Goal: Task Accomplishment & Management: Use online tool/utility

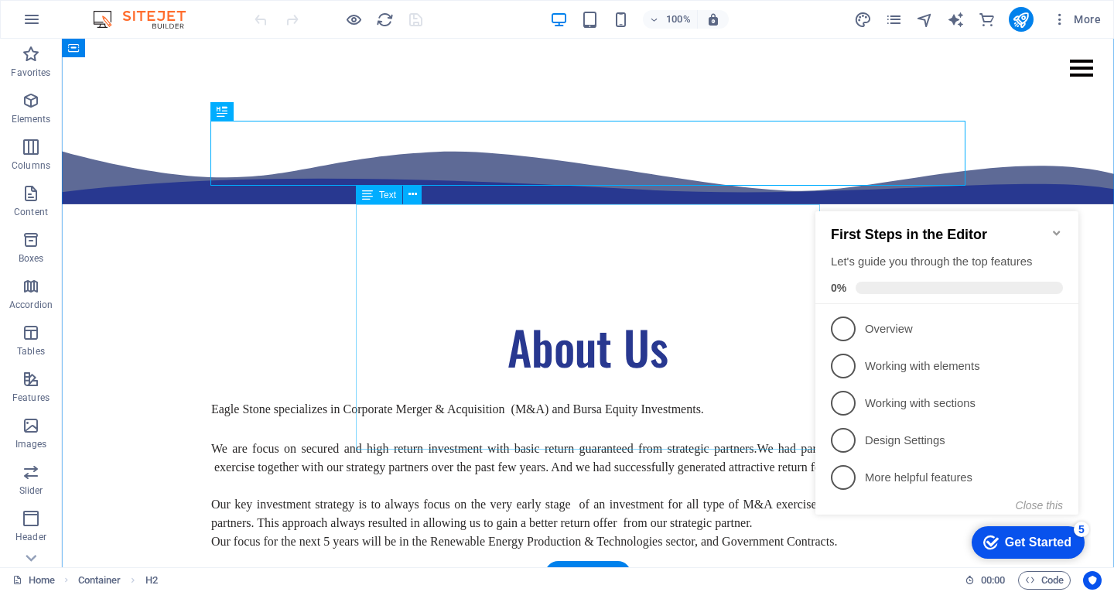
scroll to position [504, 0]
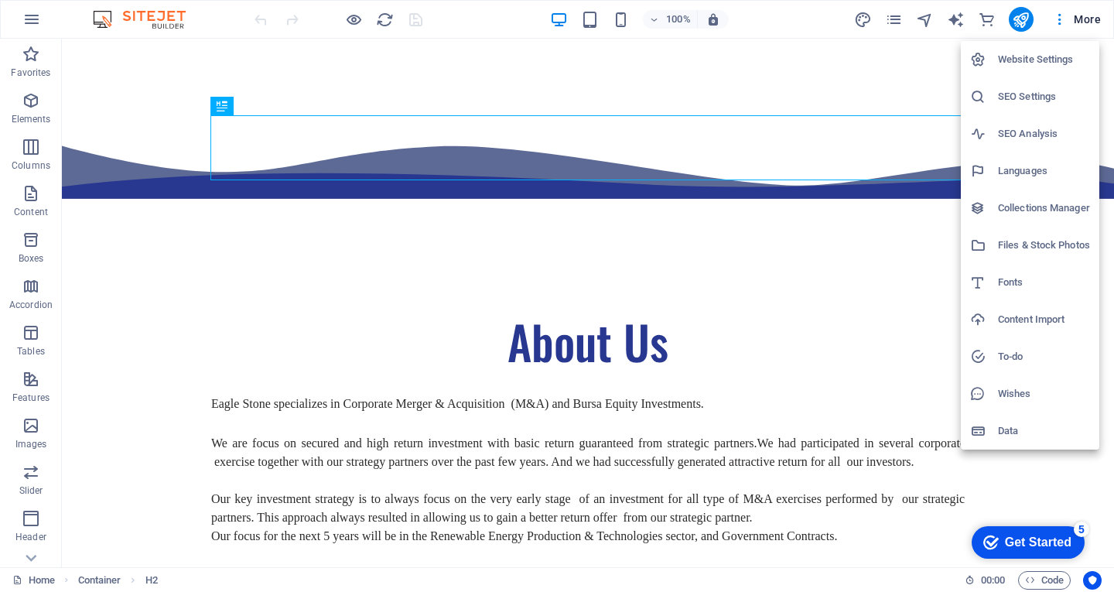
click at [1073, 19] on div at bounding box center [557, 296] width 1114 height 592
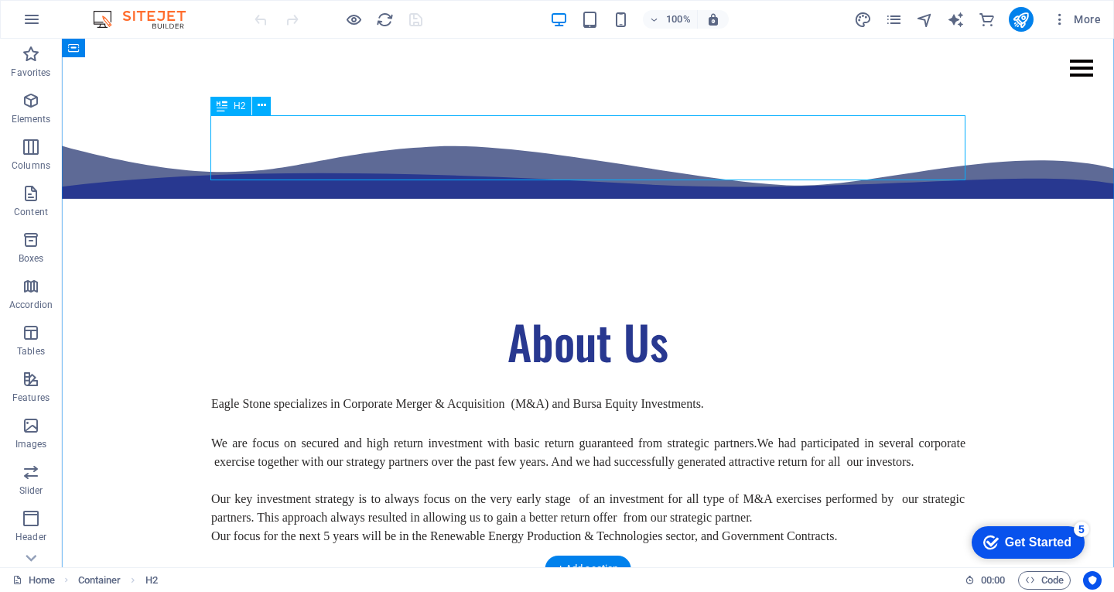
click at [713, 309] on div "About Us" at bounding box center [587, 341] width 755 height 65
click at [712, 309] on div "About Us" at bounding box center [587, 341] width 755 height 65
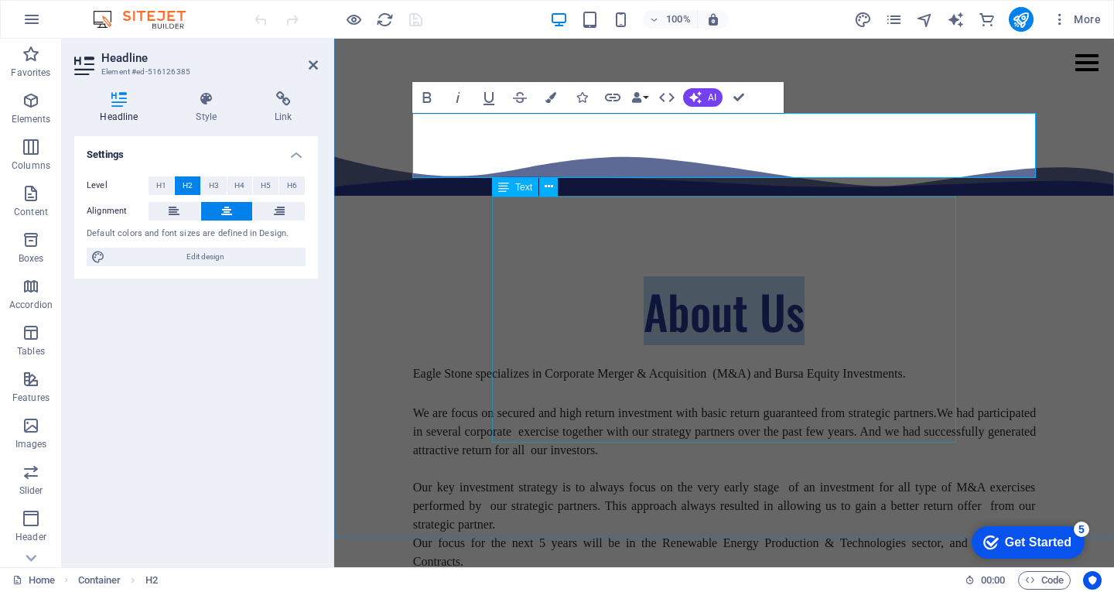
scroll to position [497, 0]
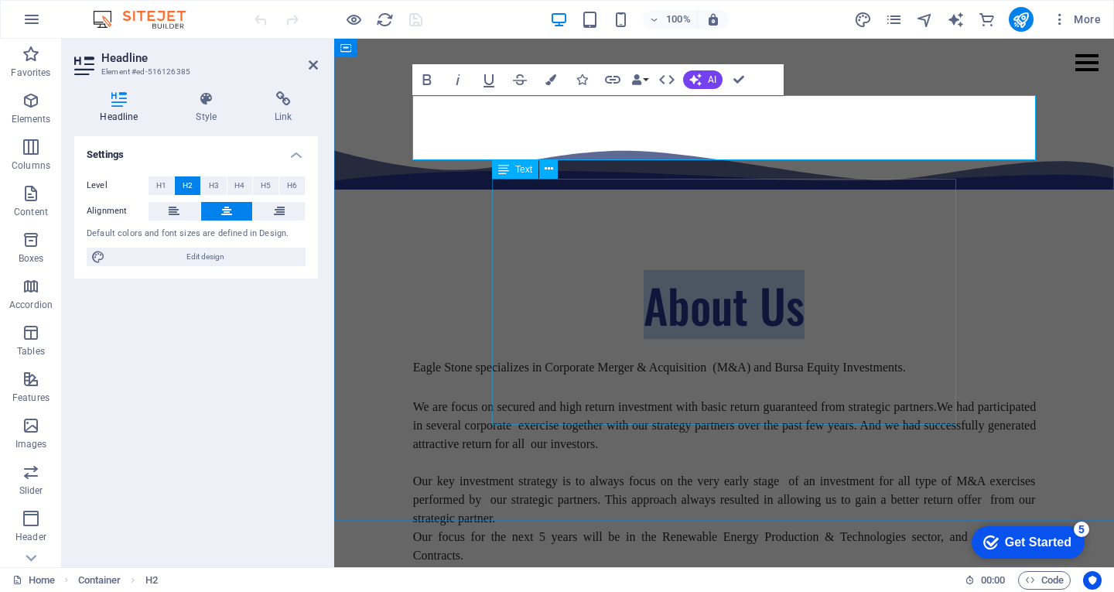
click at [652, 358] on div "Eagle Stone specializes in Corporate Merger & Acquisition (M&A) and Bursa Equit…" at bounding box center [723, 461] width 623 height 206
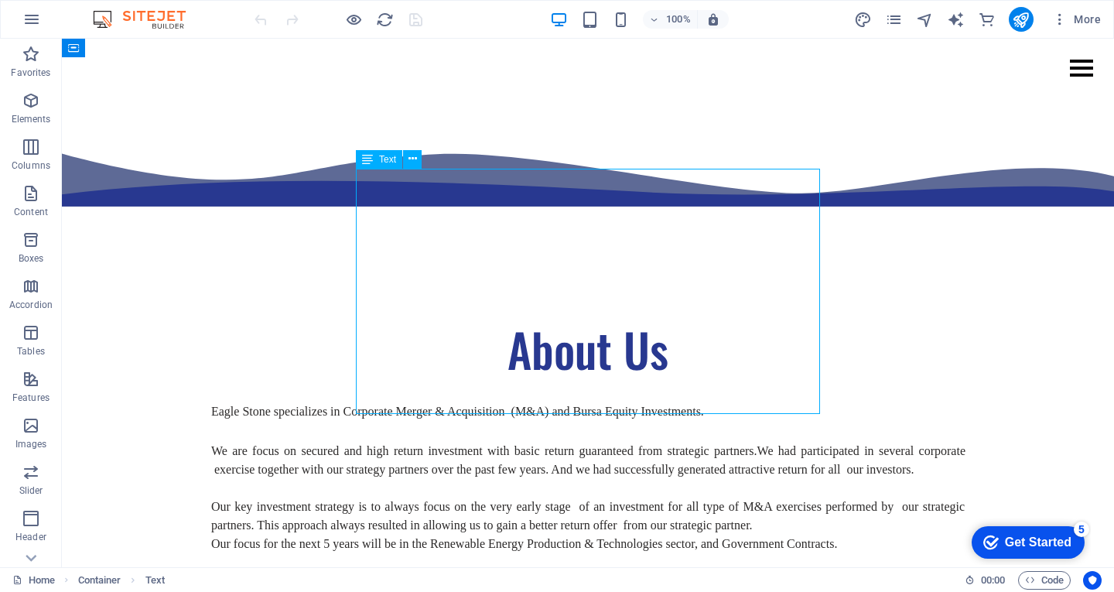
scroll to position [534, 0]
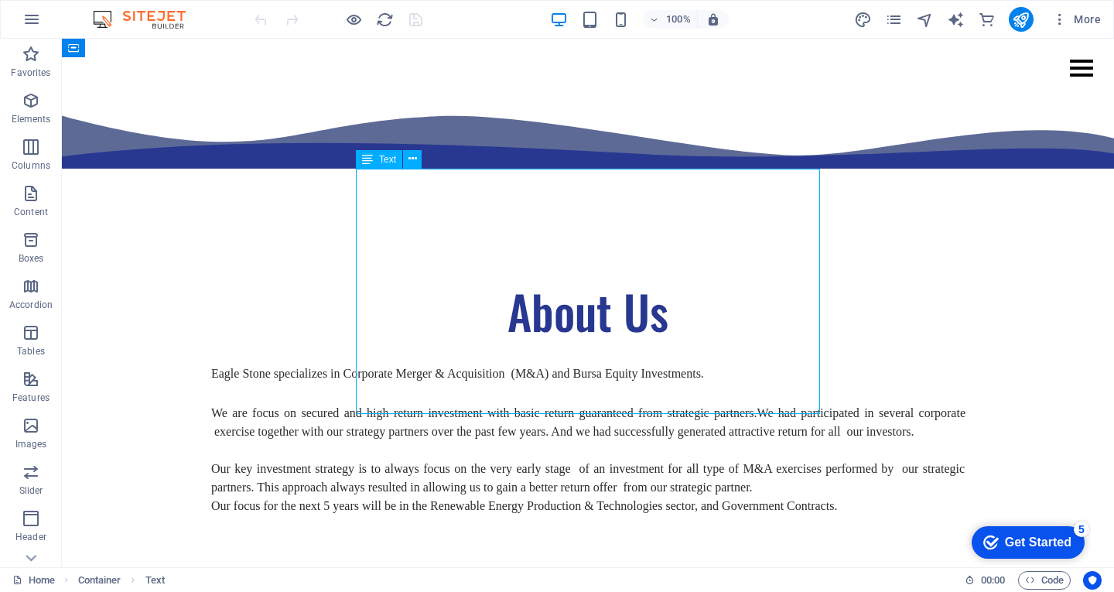
click at [652, 364] on div "Eagle Stone specializes in Corporate Merger & Acquisition (M&A) and Bursa Equit…" at bounding box center [587, 439] width 755 height 151
click at [462, 364] on div "Eagle Stone specializes in Corporate Merger & Acquisition (M&A) and Bursa Equit…" at bounding box center [587, 439] width 755 height 151
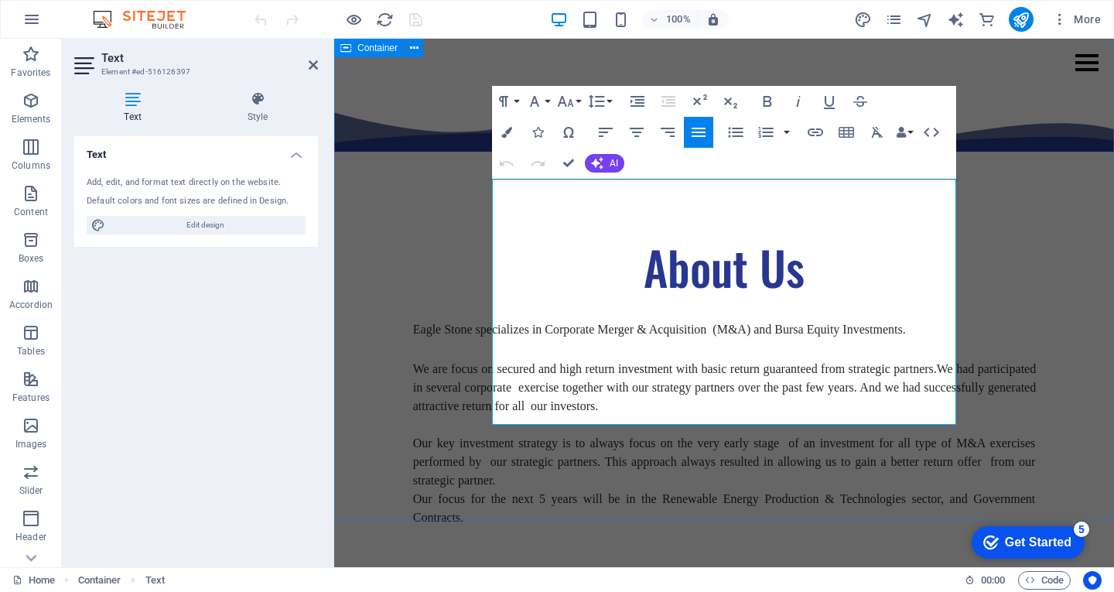
scroll to position [497, 0]
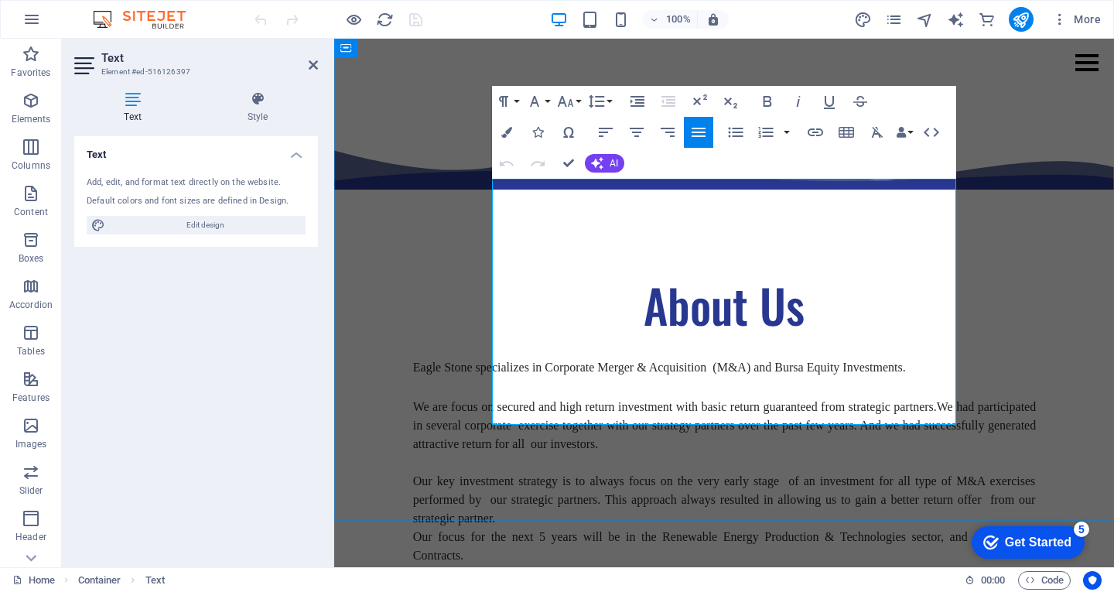
click at [554, 379] on p at bounding box center [724, 388] width 623 height 19
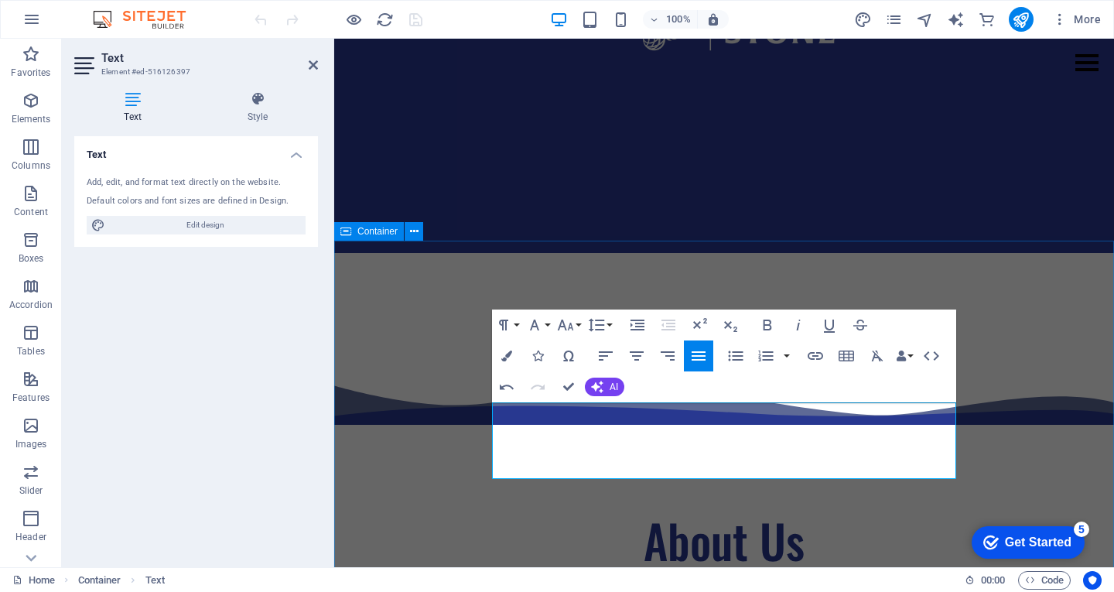
scroll to position [290, 0]
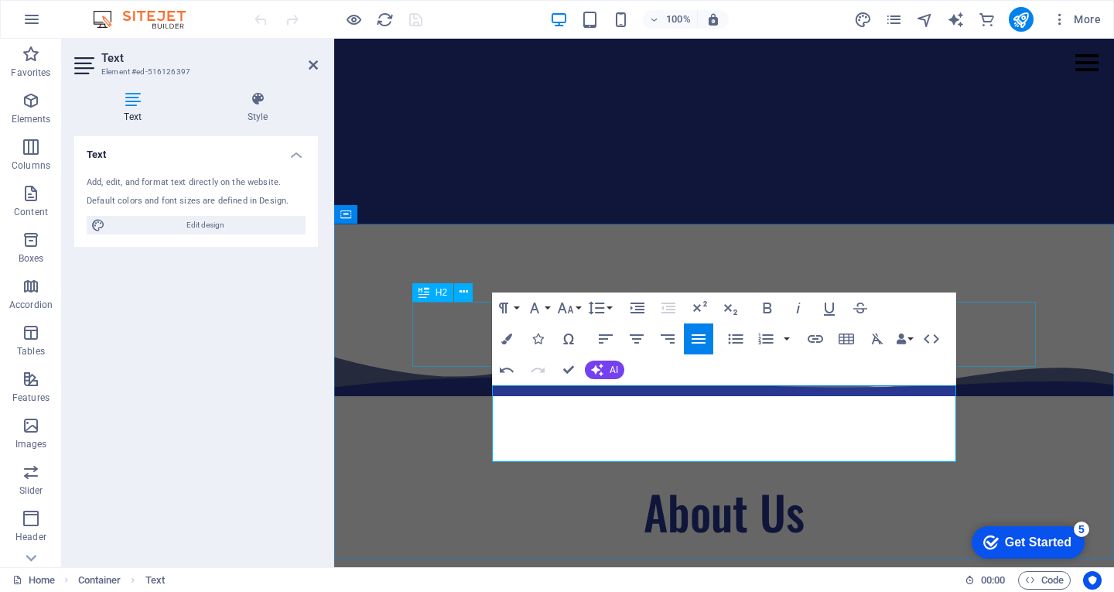
click at [1034, 479] on div "About Us" at bounding box center [723, 511] width 623 height 65
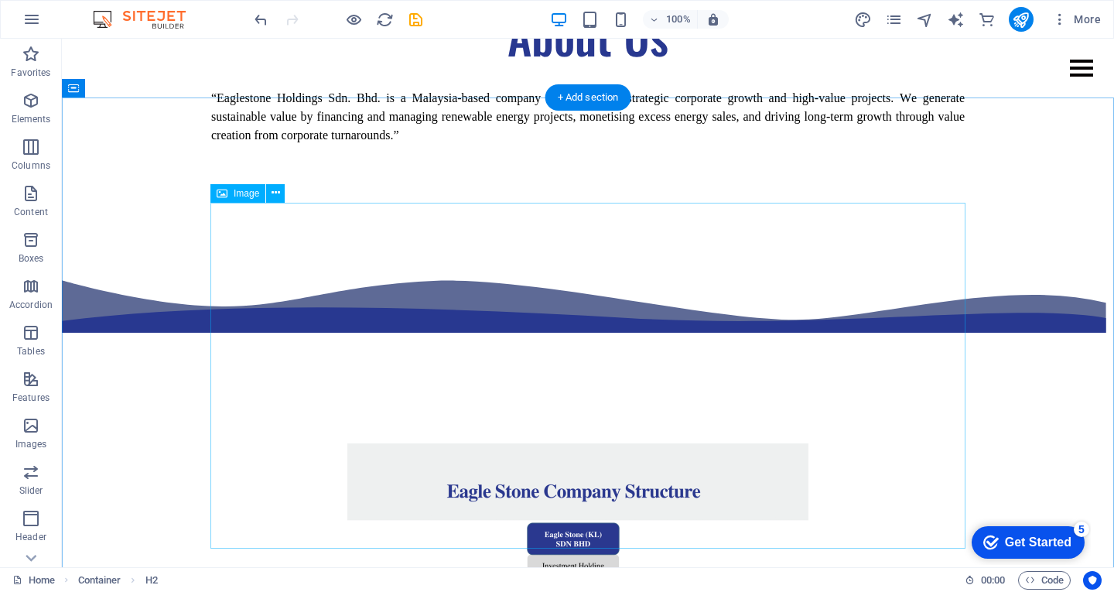
scroll to position [813, 0]
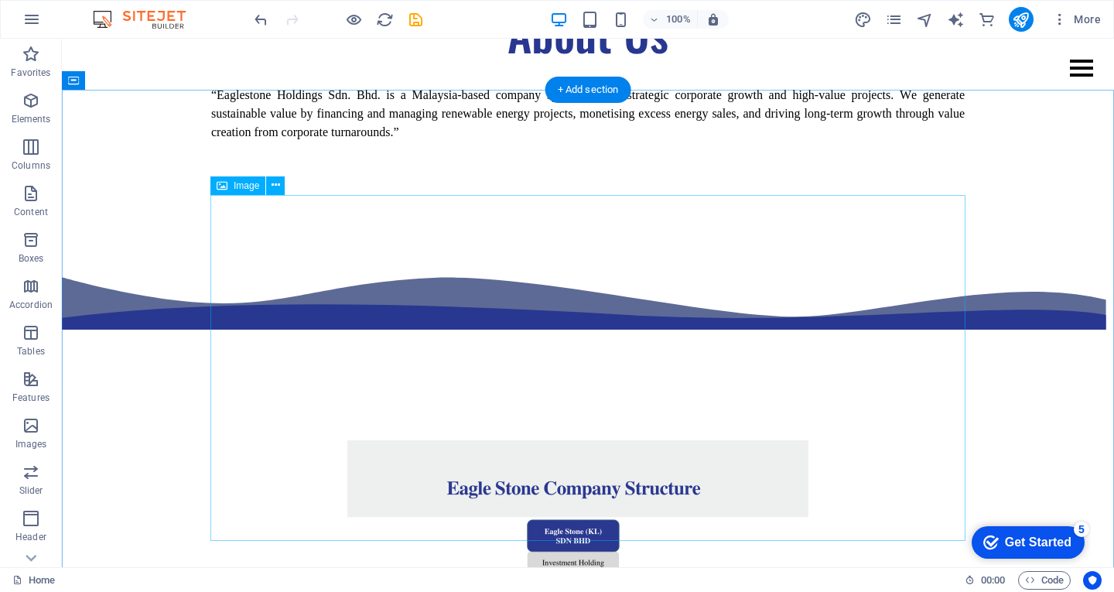
select select "px"
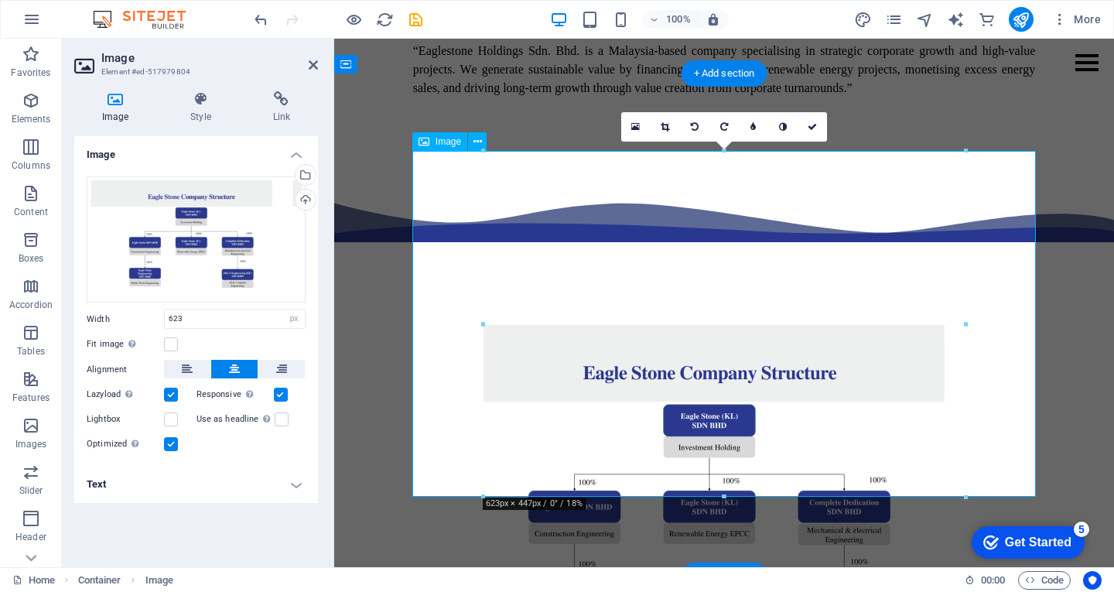
scroll to position [775, 0]
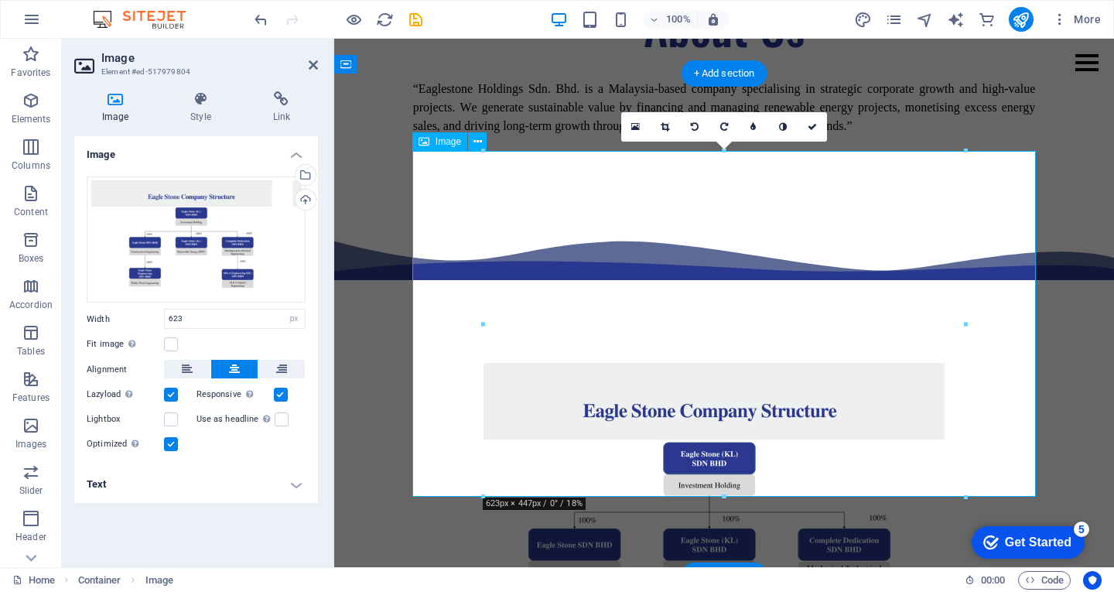
click at [661, 363] on figure at bounding box center [723, 536] width 623 height 346
click at [632, 363] on figure at bounding box center [723, 536] width 623 height 346
click at [643, 363] on figure at bounding box center [723, 536] width 623 height 346
click at [644, 363] on figure at bounding box center [723, 536] width 623 height 346
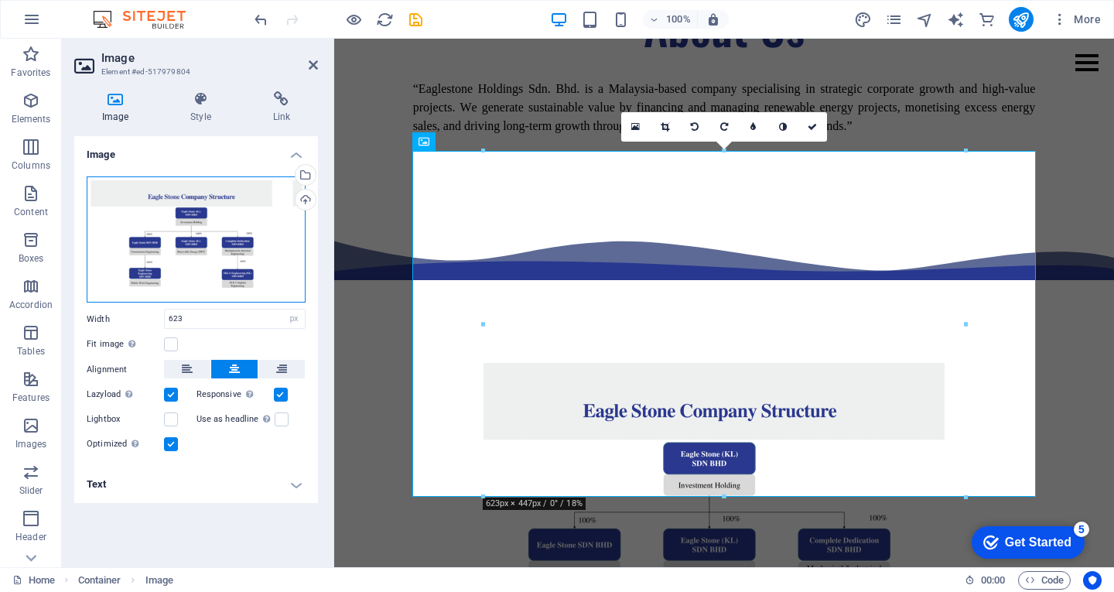
click at [172, 234] on div "Drag files here, click to choose files or select files from Files or our free s…" at bounding box center [196, 239] width 219 height 127
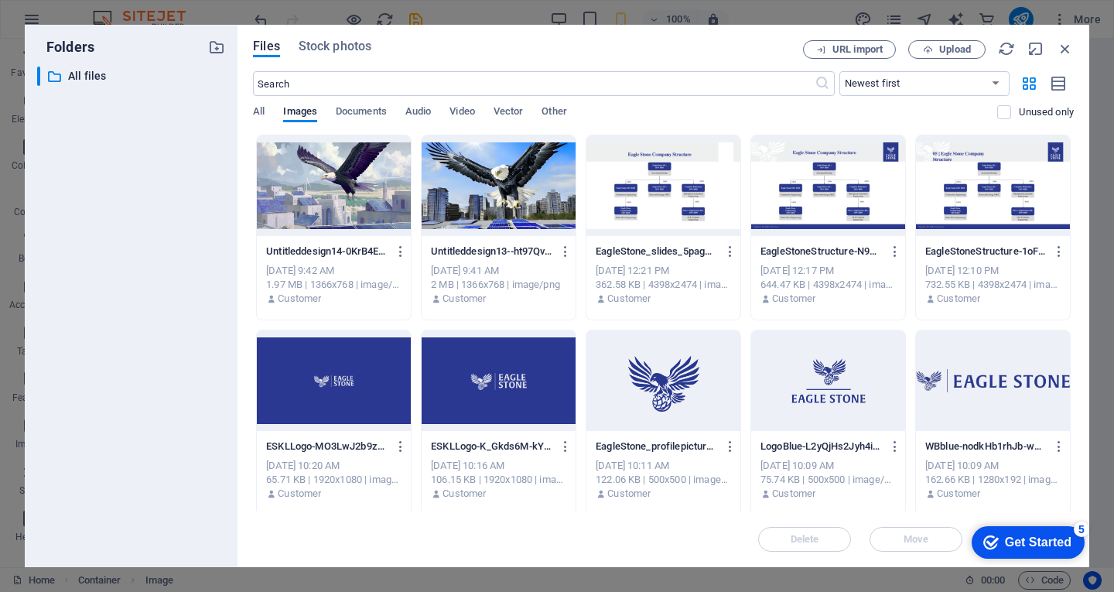
type input "90"
select select "%"
click at [1068, 49] on icon "button" at bounding box center [1064, 48] width 17 height 17
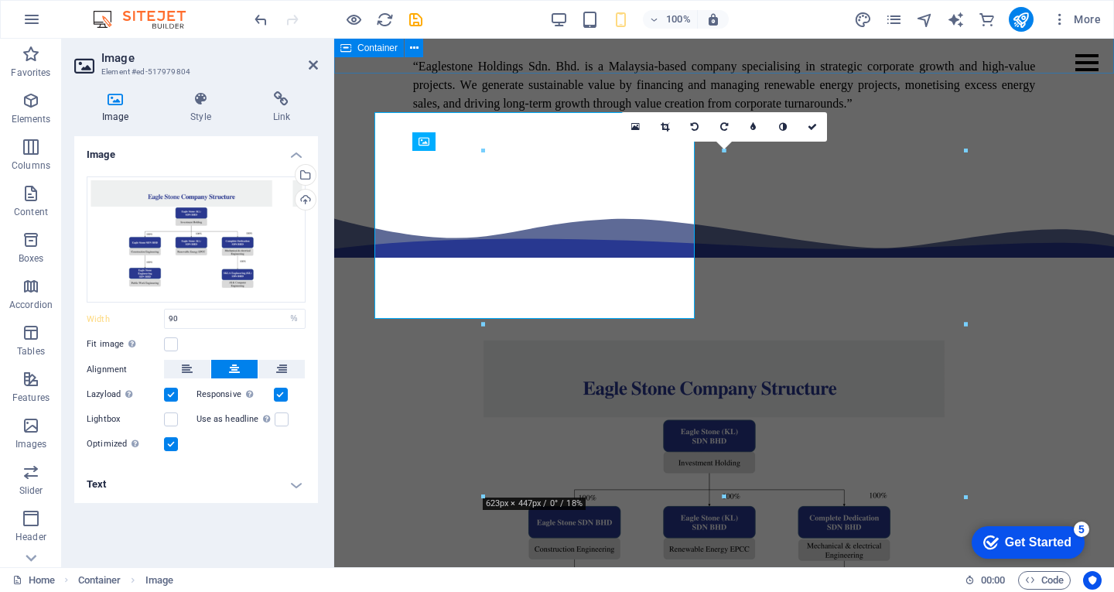
scroll to position [775, 0]
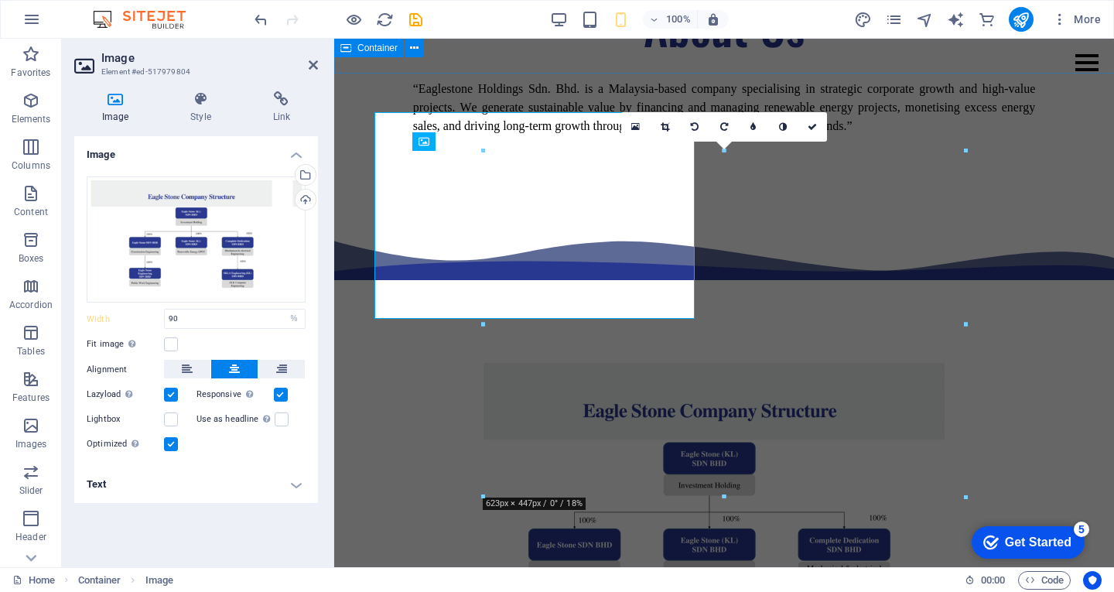
type input "623"
select select "px"
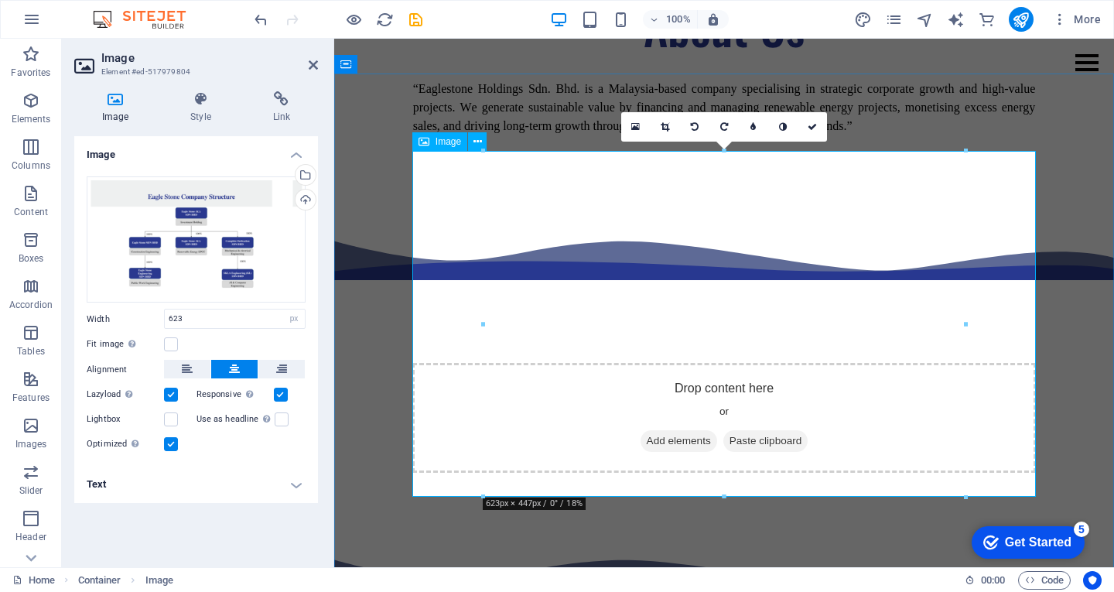
scroll to position [813, 0]
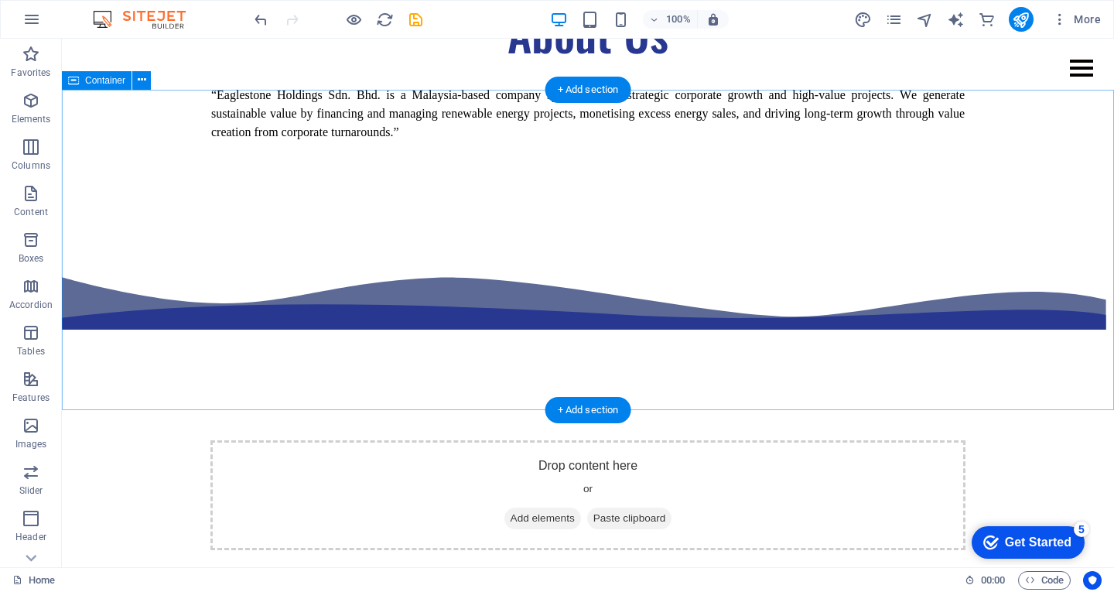
click at [618, 507] on span "Paste clipboard" at bounding box center [629, 518] width 85 height 22
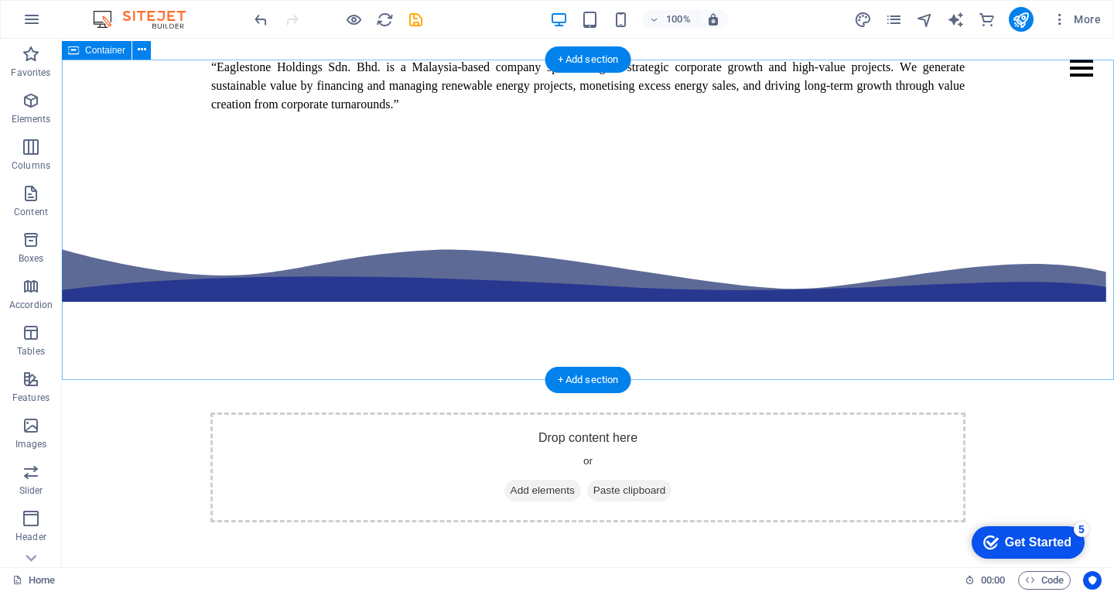
scroll to position [844, 0]
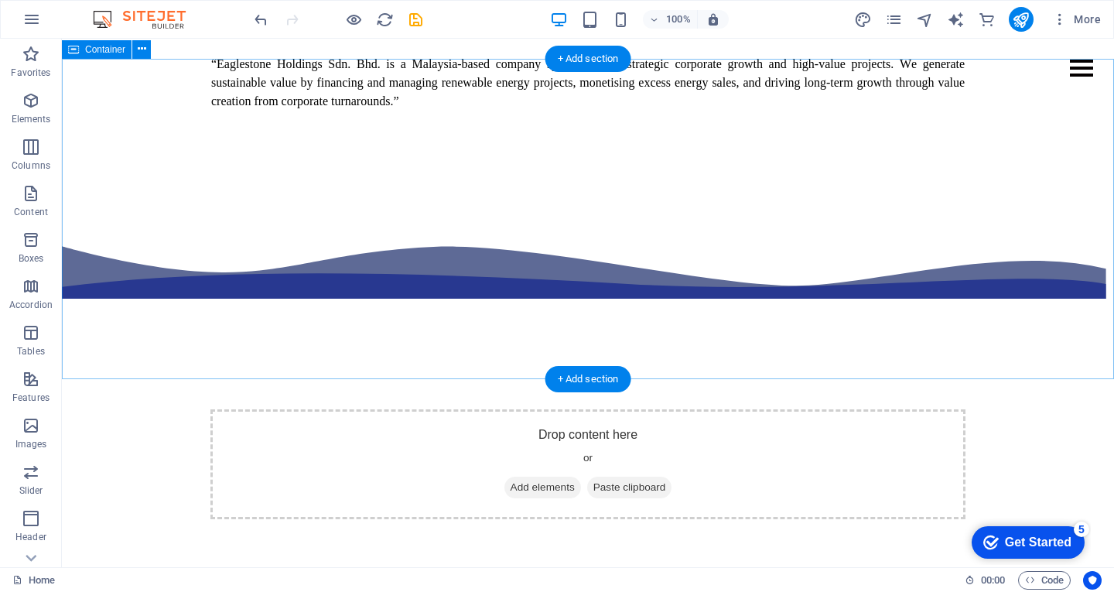
click at [652, 476] on span "Paste clipboard" at bounding box center [629, 487] width 85 height 22
click at [636, 476] on span "Paste clipboard" at bounding box center [629, 487] width 85 height 22
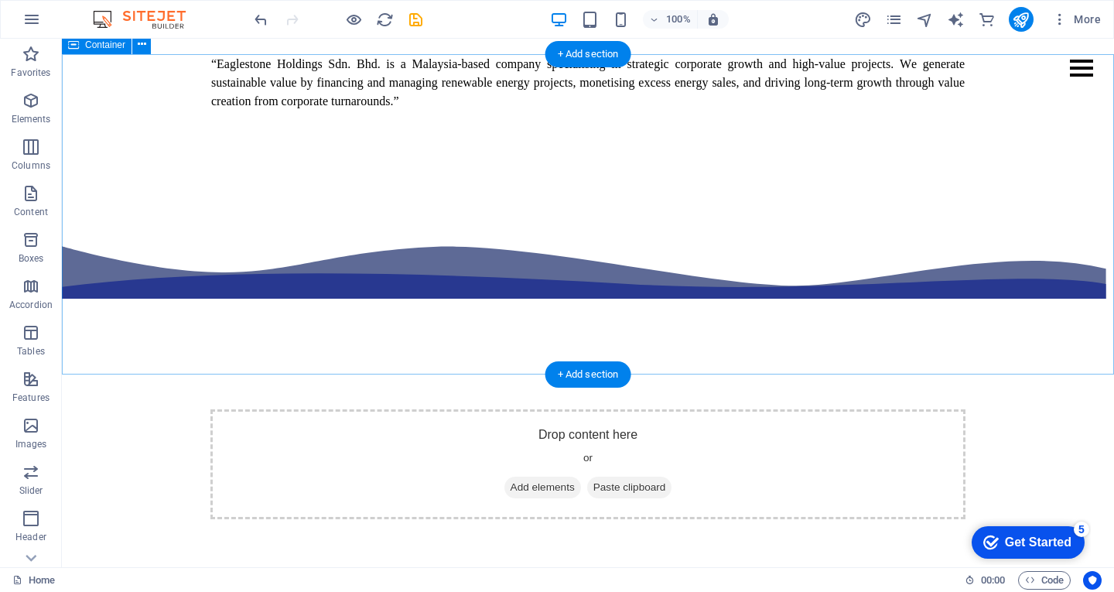
scroll to position [863, 0]
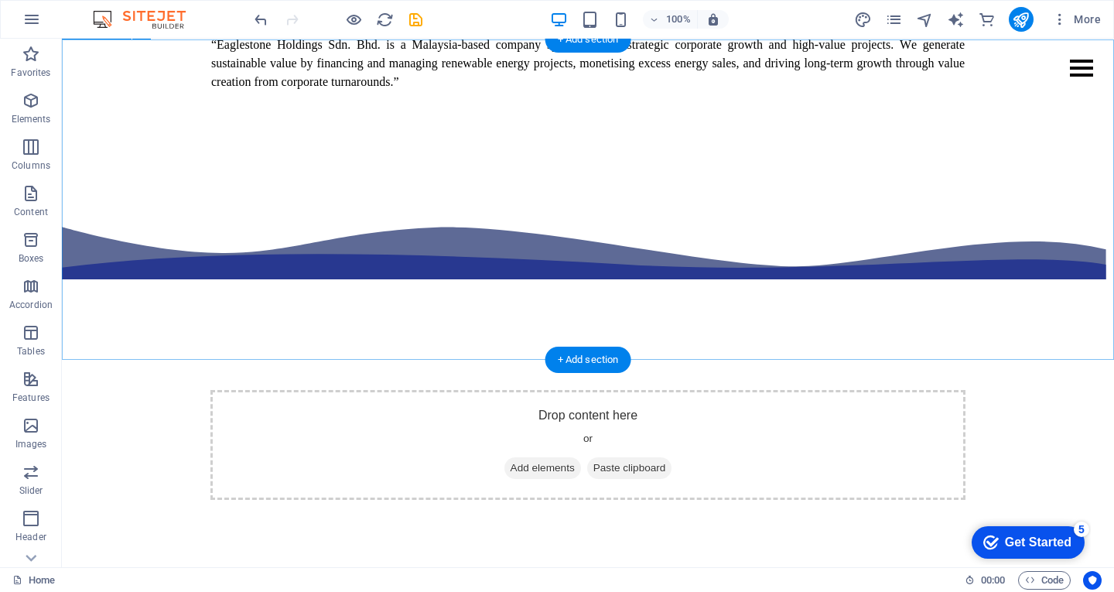
click at [553, 457] on span "Add elements" at bounding box center [542, 468] width 77 height 22
click at [671, 390] on div "Drop content here or Add elements Paste clipboard" at bounding box center [587, 445] width 755 height 110
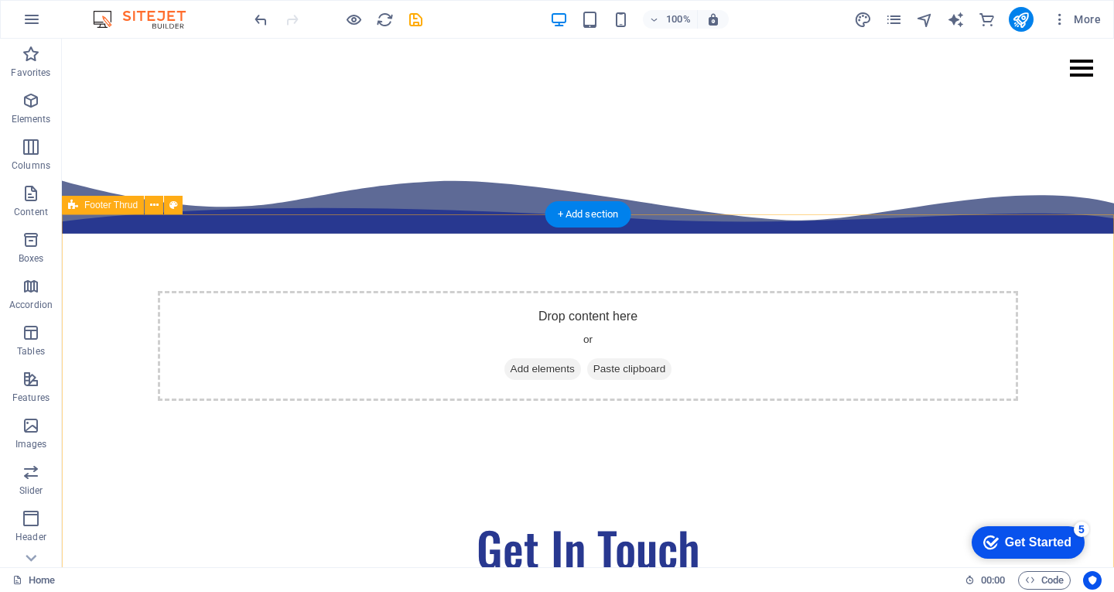
scroll to position [2811, 0]
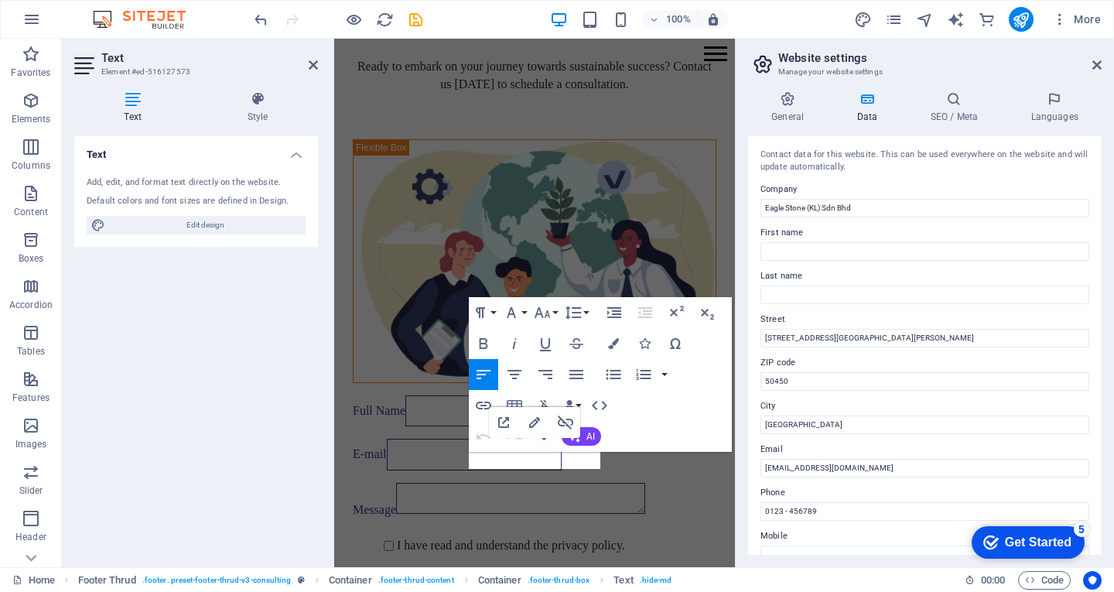
scroll to position [3237, 0]
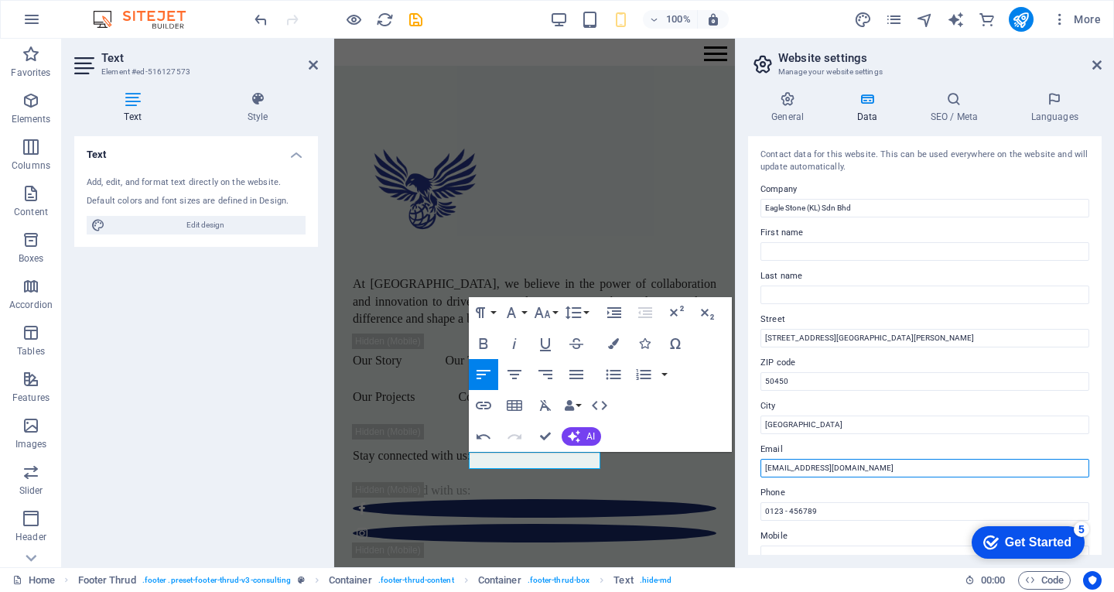
click at [800, 476] on input "[EMAIL_ADDRESS][DOMAIN_NAME]" at bounding box center [924, 468] width 329 height 19
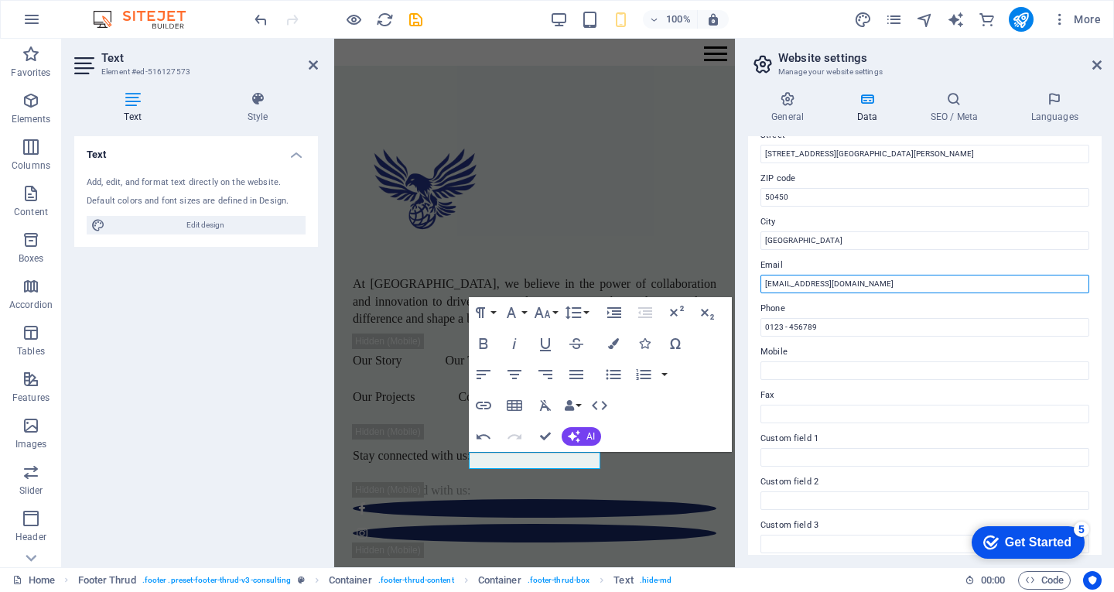
scroll to position [183, 0]
type input "[EMAIL_ADDRESS][DOMAIN_NAME]"
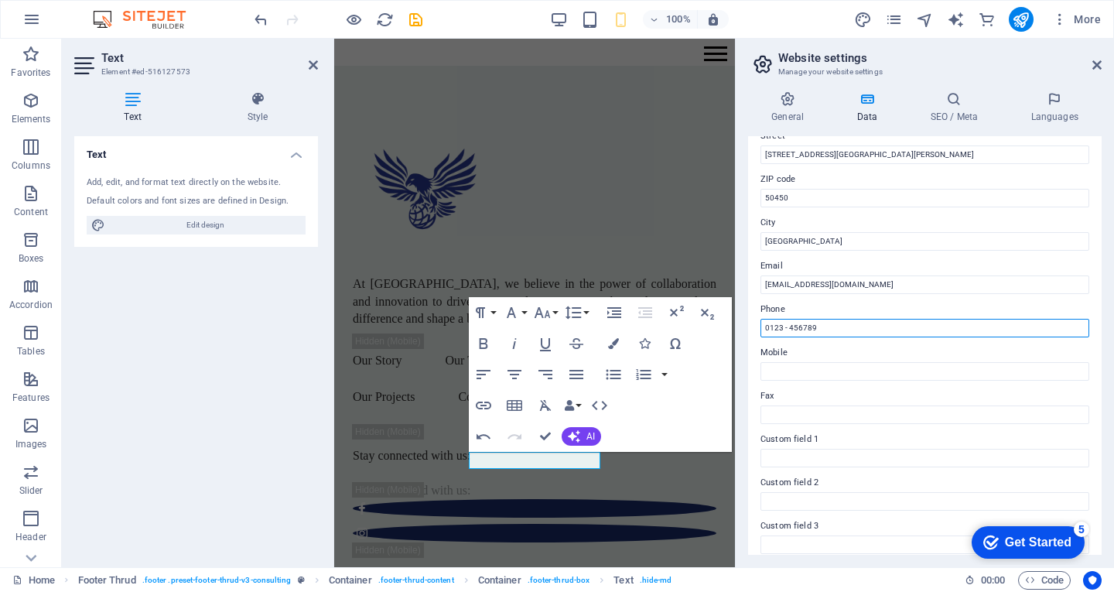
drag, startPoint x: 822, startPoint y: 333, endPoint x: 756, endPoint y: 332, distance: 66.5
click at [756, 332] on div "Contact data for this website. This can be used everywhere on the website and w…" at bounding box center [924, 345] width 353 height 418
type input "0"
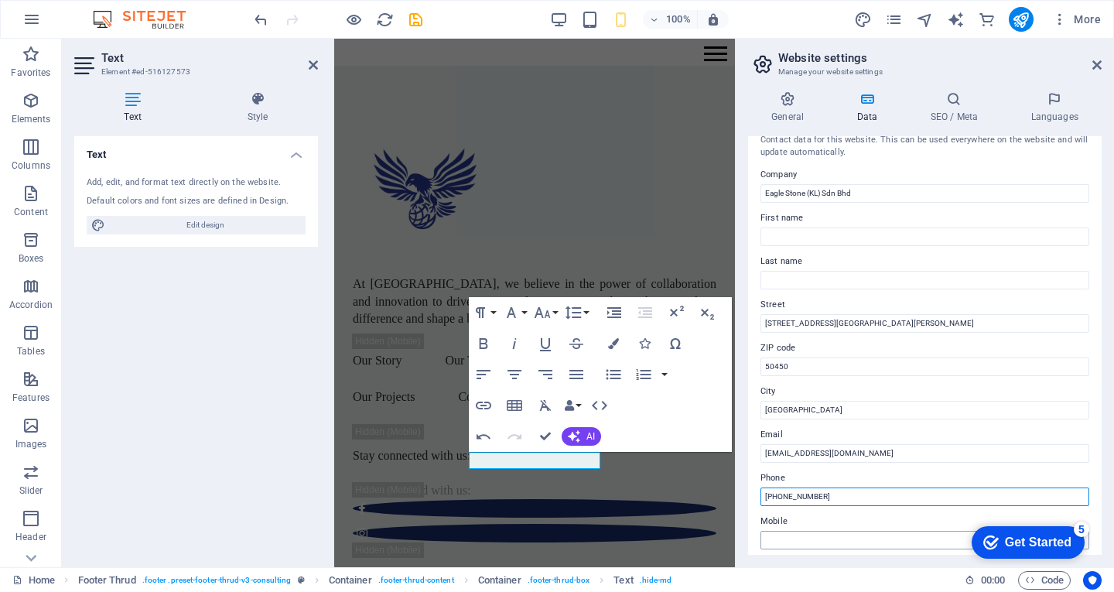
scroll to position [0, 0]
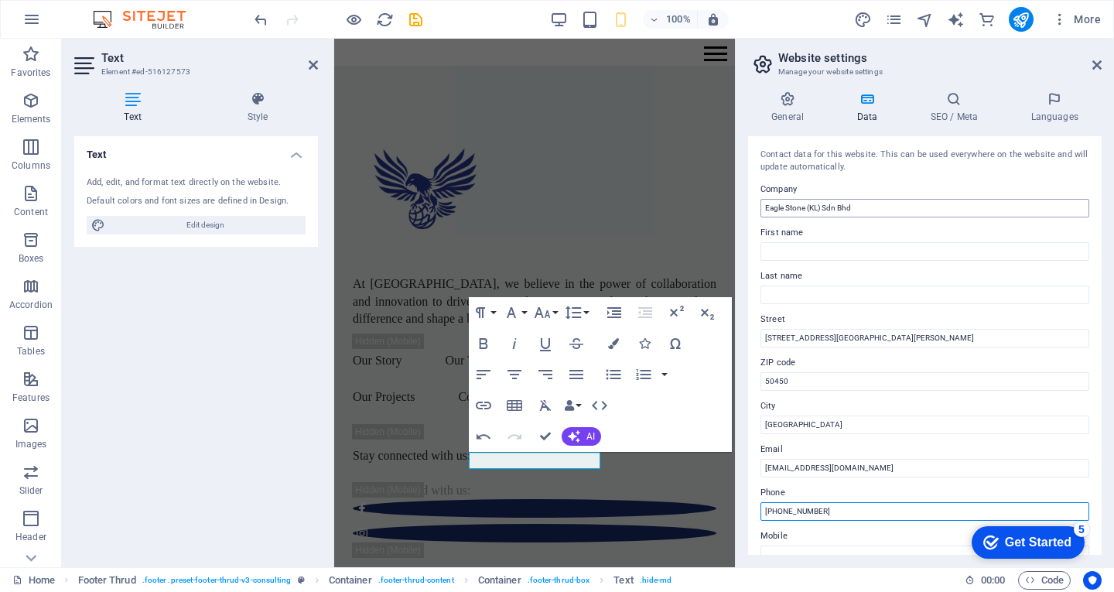
type input "[PHONE_NUMBER]"
click at [790, 207] on input "Eagle Stone (KL) Sdn Bhd" at bounding box center [924, 208] width 329 height 19
type input "Eaglestone Holdings Sdn. Bhd."
click at [792, 114] on h4 "General" at bounding box center [790, 107] width 85 height 32
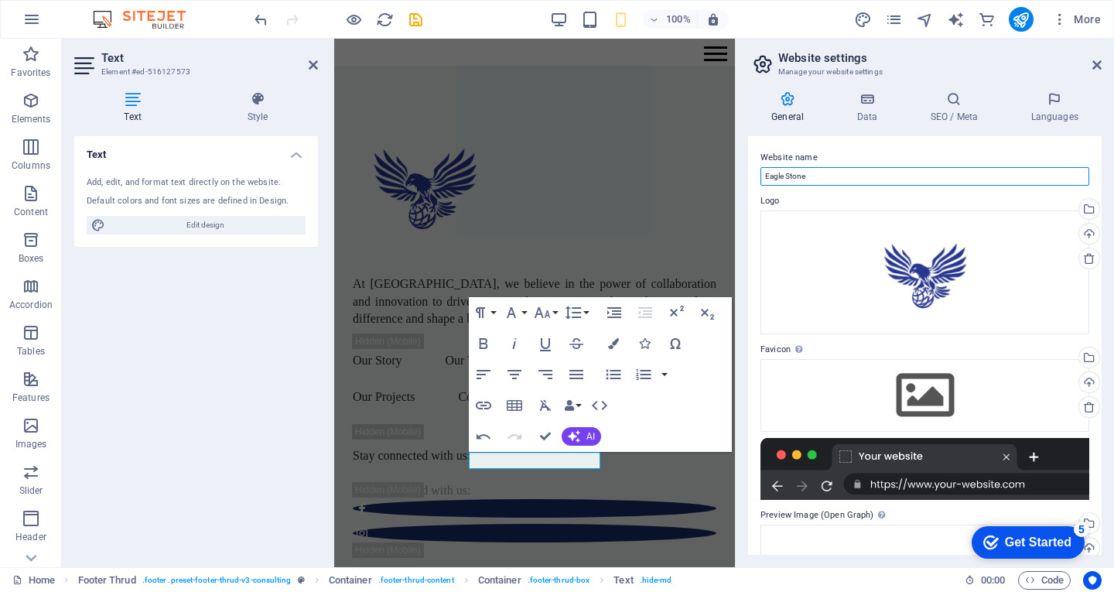
click at [791, 174] on input "Eagle Stone" at bounding box center [924, 176] width 329 height 19
type input "Eaglestone"
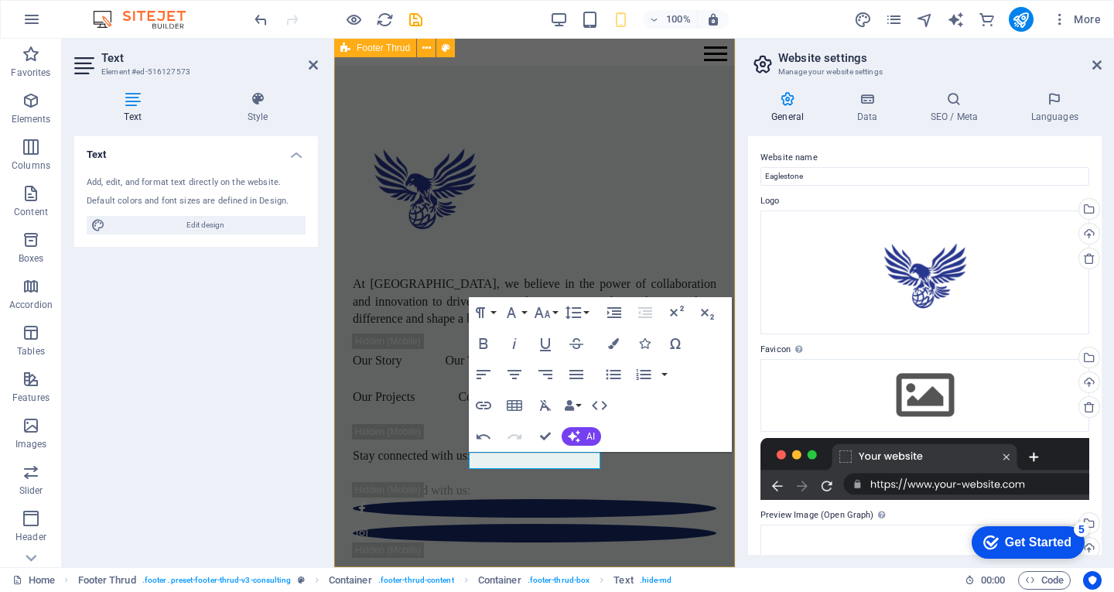
click at [726, 260] on div "At [GEOGRAPHIC_DATA], we believe in the power of collaboration and innovation t…" at bounding box center [534, 407] width 401 height 682
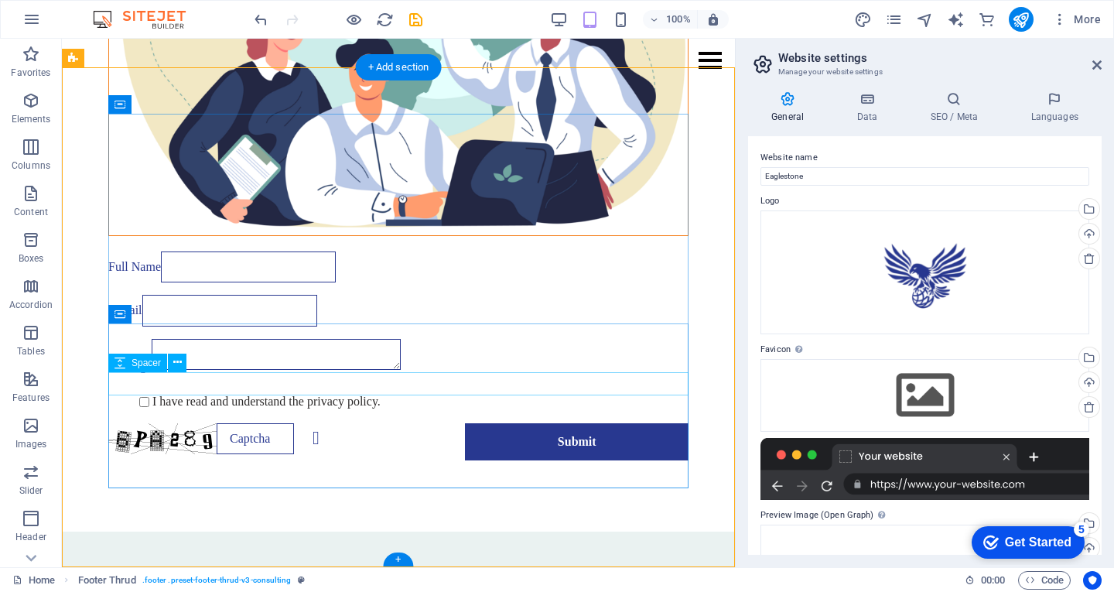
scroll to position [3176, 0]
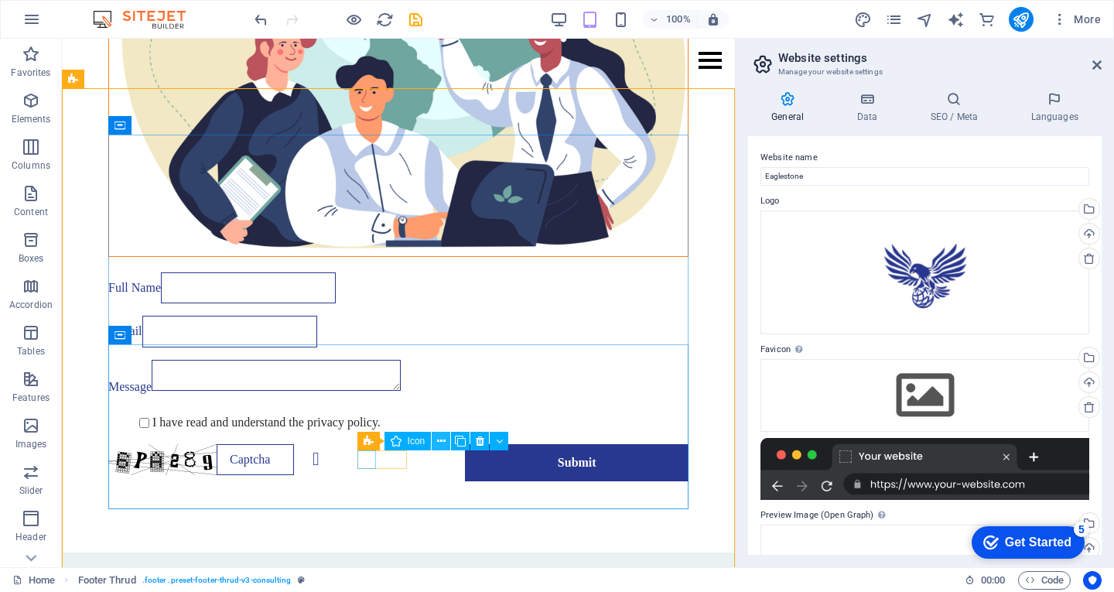
click at [443, 442] on icon at bounding box center [441, 441] width 9 height 16
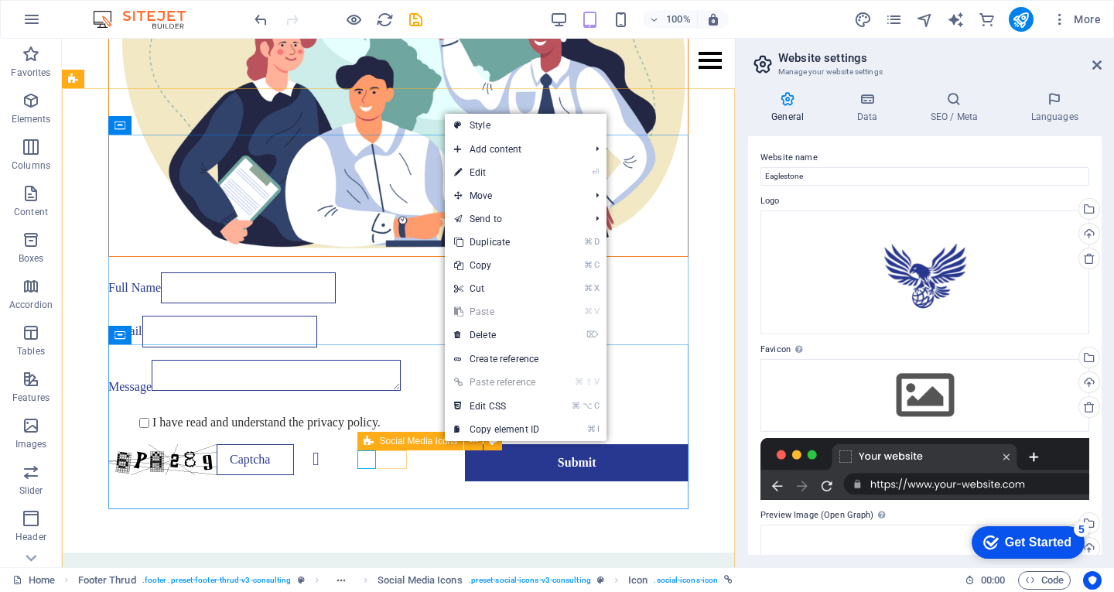
click at [370, 438] on icon at bounding box center [368, 441] width 10 height 19
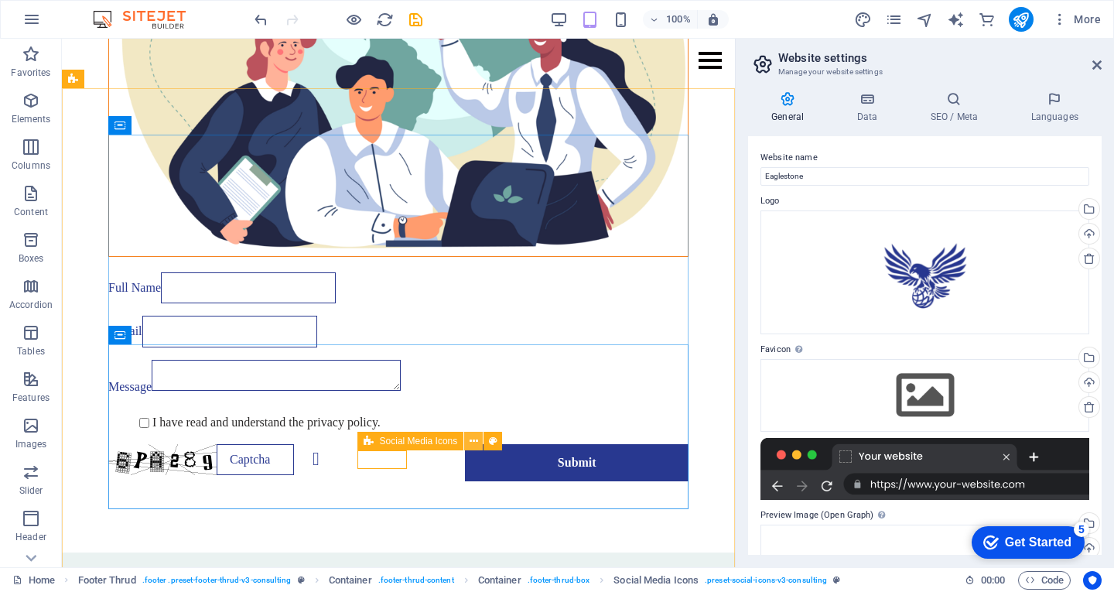
click at [472, 436] on icon at bounding box center [473, 441] width 9 height 16
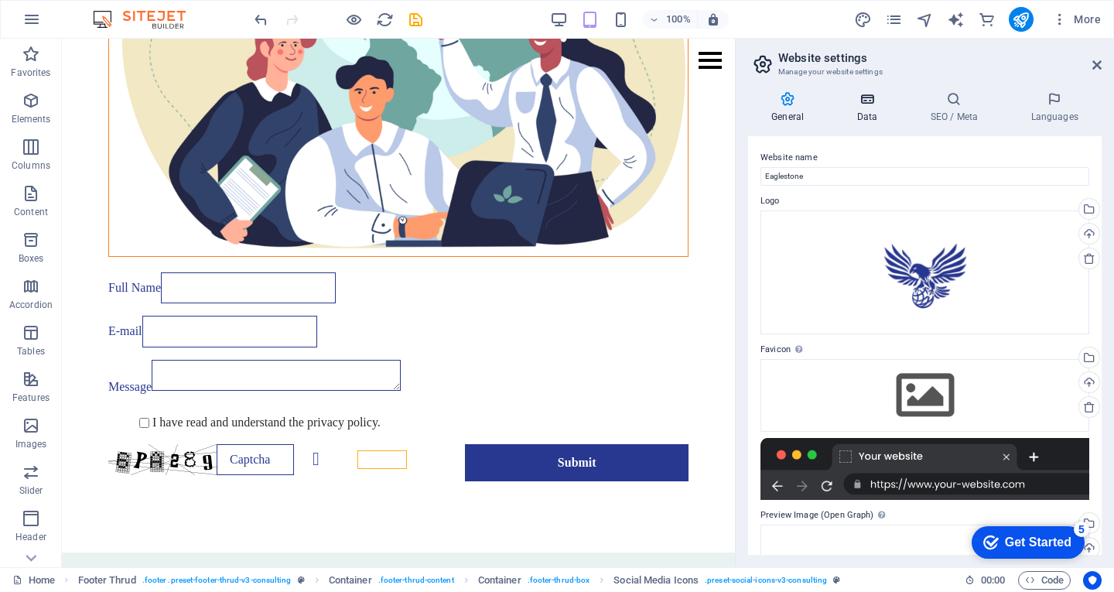
click at [862, 101] on icon at bounding box center [866, 98] width 67 height 15
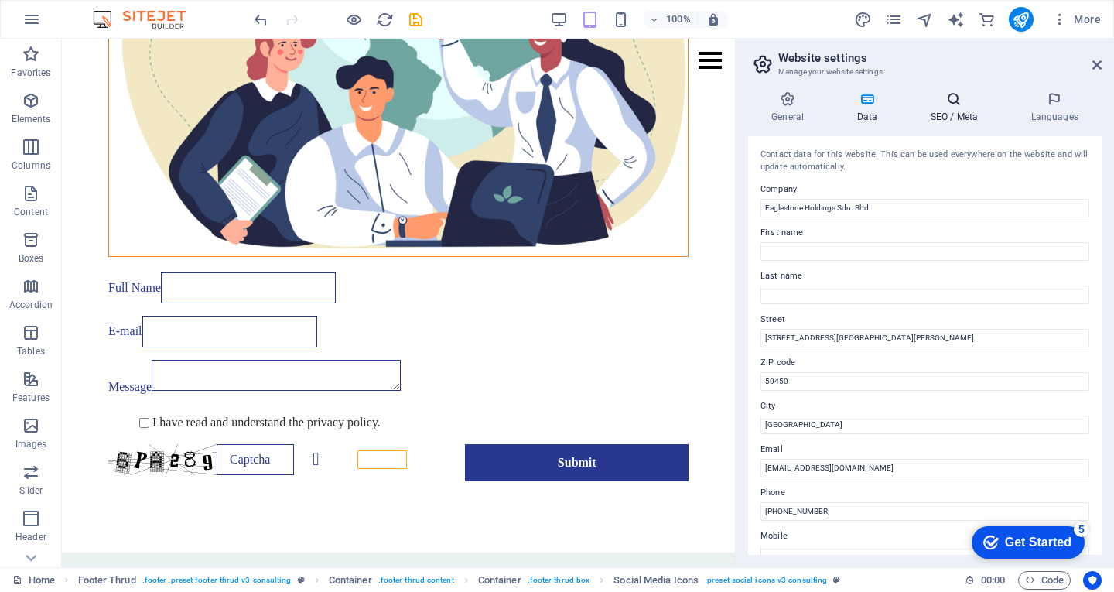
click at [930, 101] on icon at bounding box center [953, 98] width 94 height 15
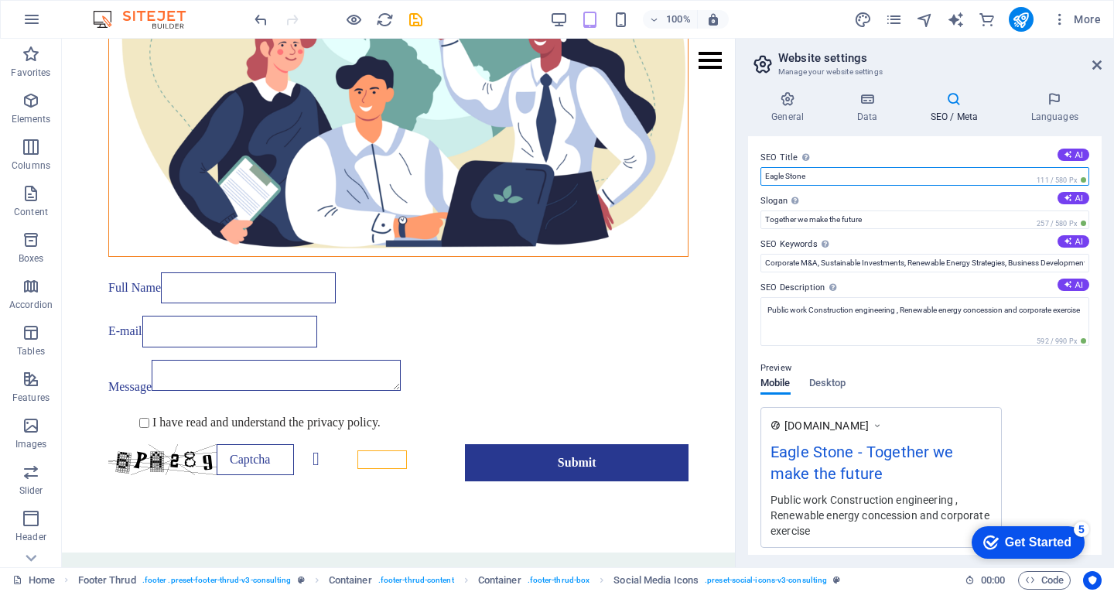
click at [786, 180] on input "Eagle Stone" at bounding box center [924, 176] width 329 height 19
type input "Eaglestone"
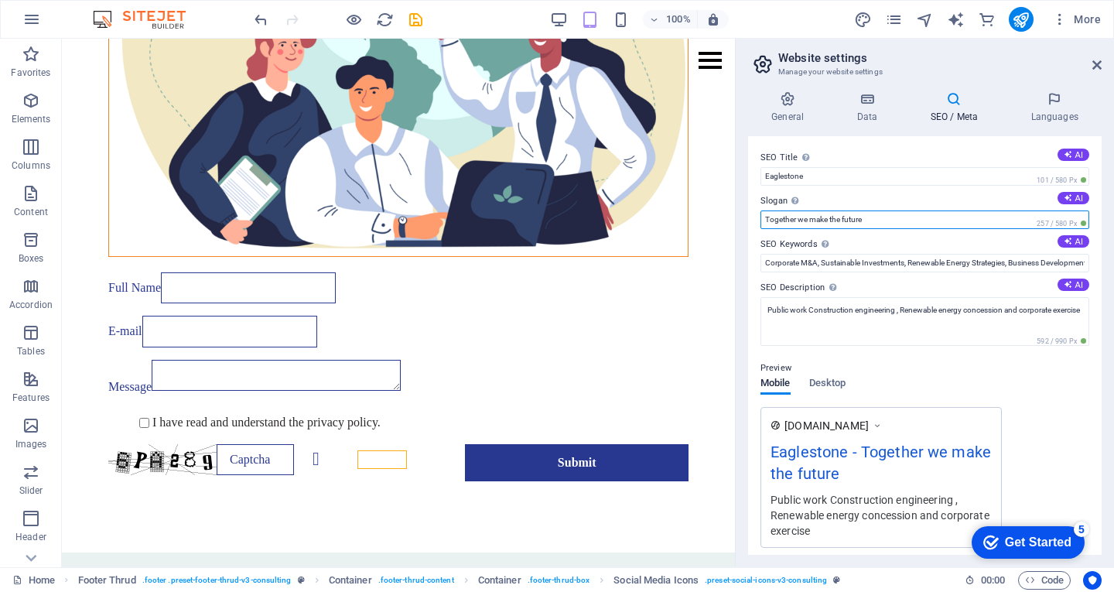
click at [877, 216] on input "Together we make the future" at bounding box center [924, 219] width 329 height 19
paste input "Strong Foundations, Soaring Growth"
type input "Strong Foundations, Soaring Growth"
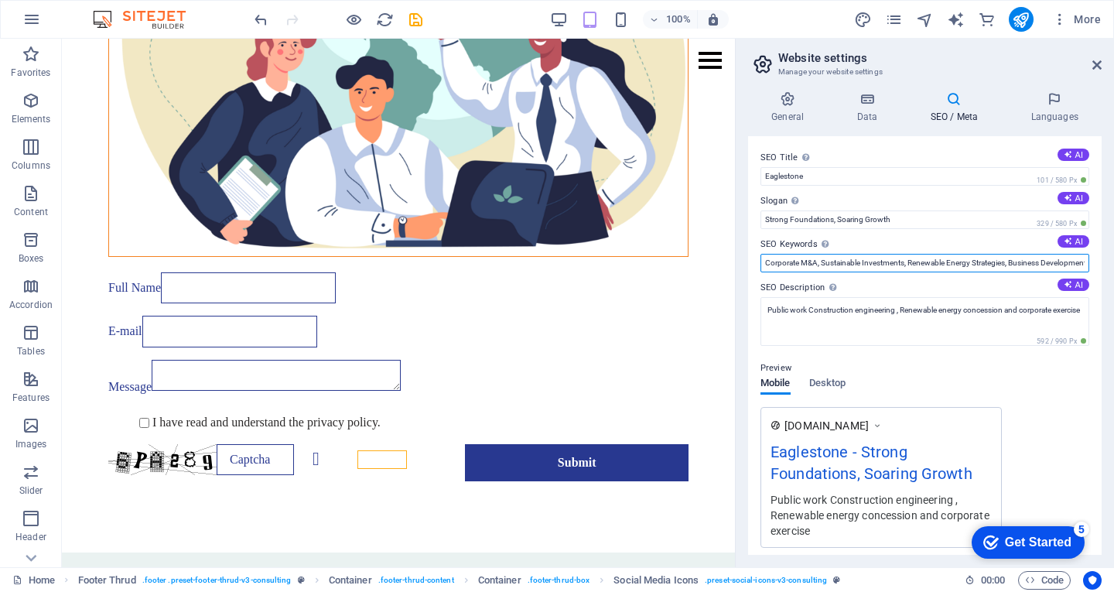
click at [878, 263] on input "Corporate M&A, Sustainable Investments, Renewable Energy Strategies, Business D…" at bounding box center [924, 263] width 329 height 19
click at [1042, 265] on input "Corporate M&A, Sustainable Investments, Renewable Energy Strategies, Business D…" at bounding box center [924, 263] width 329 height 19
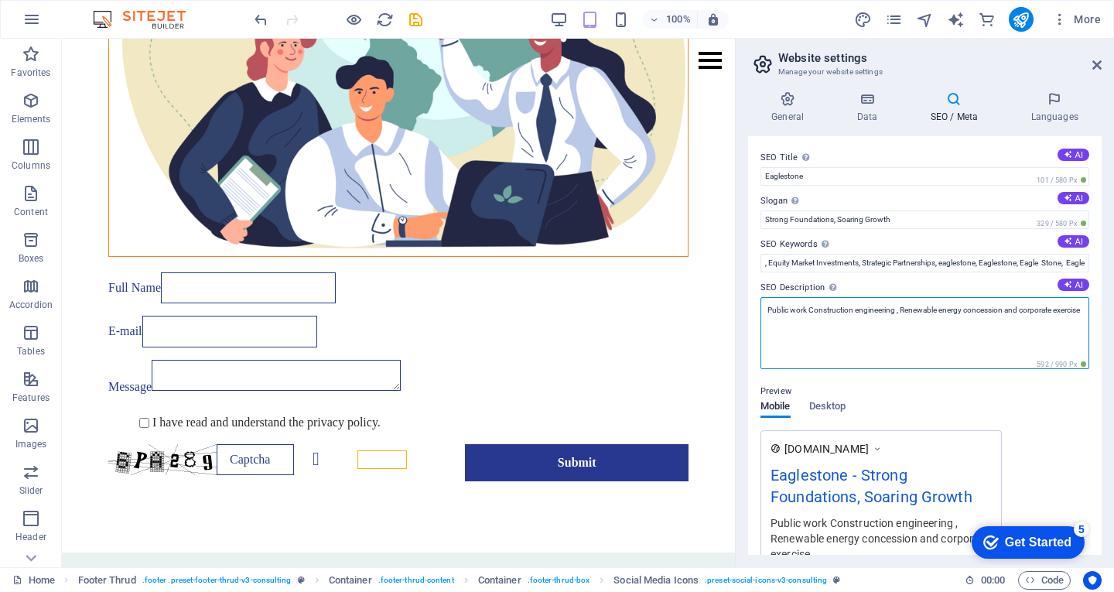
click at [819, 313] on textarea "Public work Construction engineering , Renewable energy concession and corporat…" at bounding box center [924, 333] width 329 height 72
click at [884, 305] on textarea "Public work Construction engineering , Renewable energy concession and corporat…" at bounding box center [924, 333] width 329 height 72
drag, startPoint x: 900, startPoint y: 311, endPoint x: 770, endPoint y: 306, distance: 130.8
click at [770, 306] on textarea "Public work Construction engineering , Renewable energy concession and corporat…" at bounding box center [924, 333] width 329 height 72
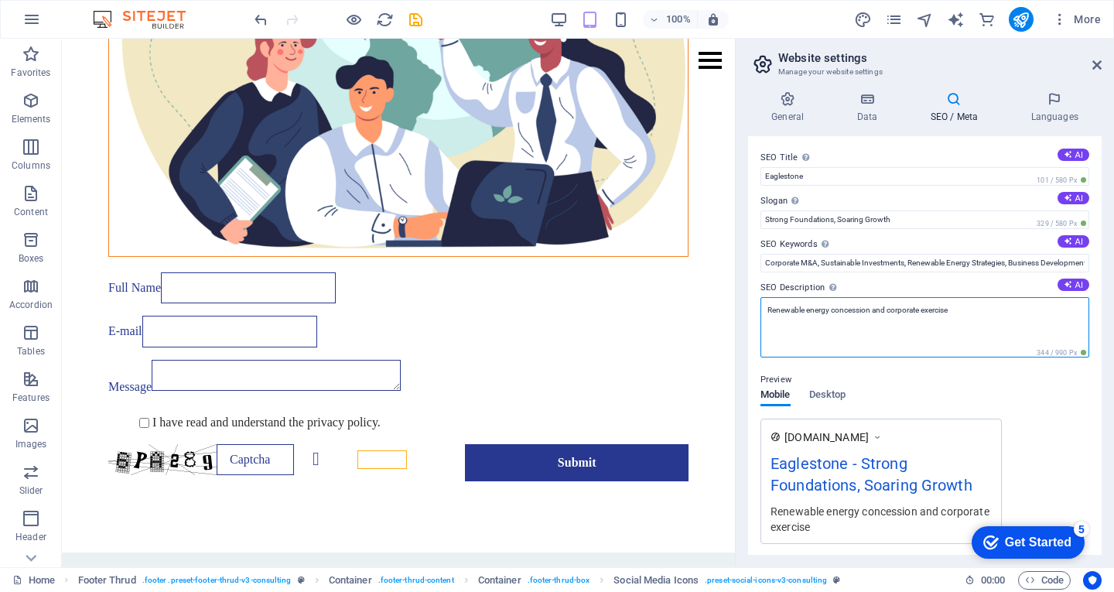
click at [892, 310] on textarea "Renewable energy concession and corporate exercise" at bounding box center [924, 327] width 329 height 60
click at [810, 310] on textarea "Renewable energy concession and Corporate Turnaround" at bounding box center [924, 327] width 329 height 60
type textarea "Renewable Energy Concession, Solar Financing, Corporate Turnaround"
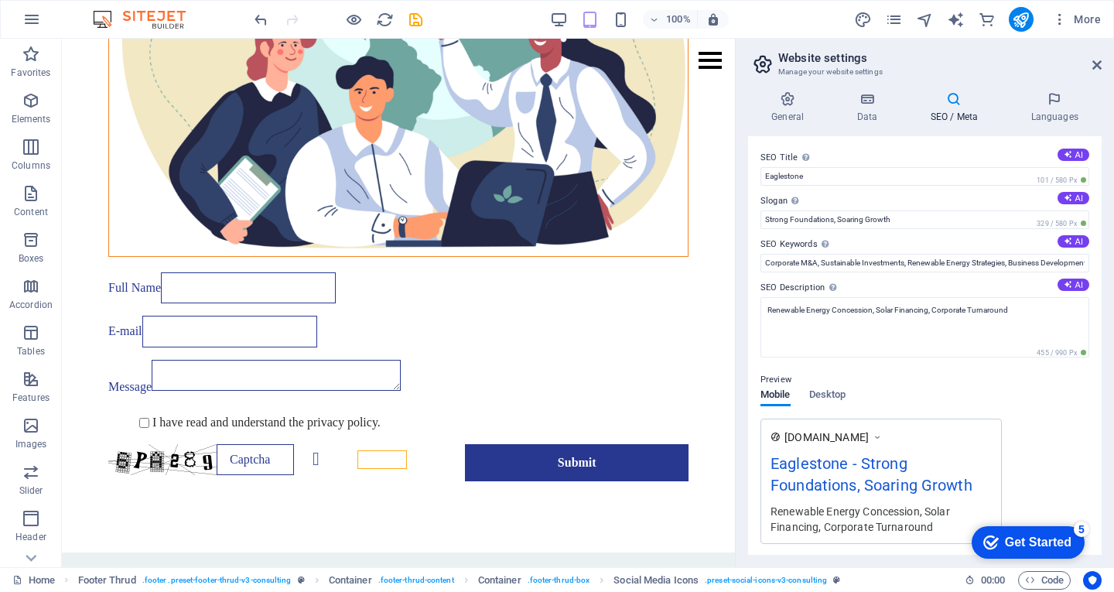
click at [934, 392] on div "Preview Mobile Desktop [DOMAIN_NAME] Eaglestone - Strong Foundations, Soaring G…" at bounding box center [924, 451] width 329 height 186
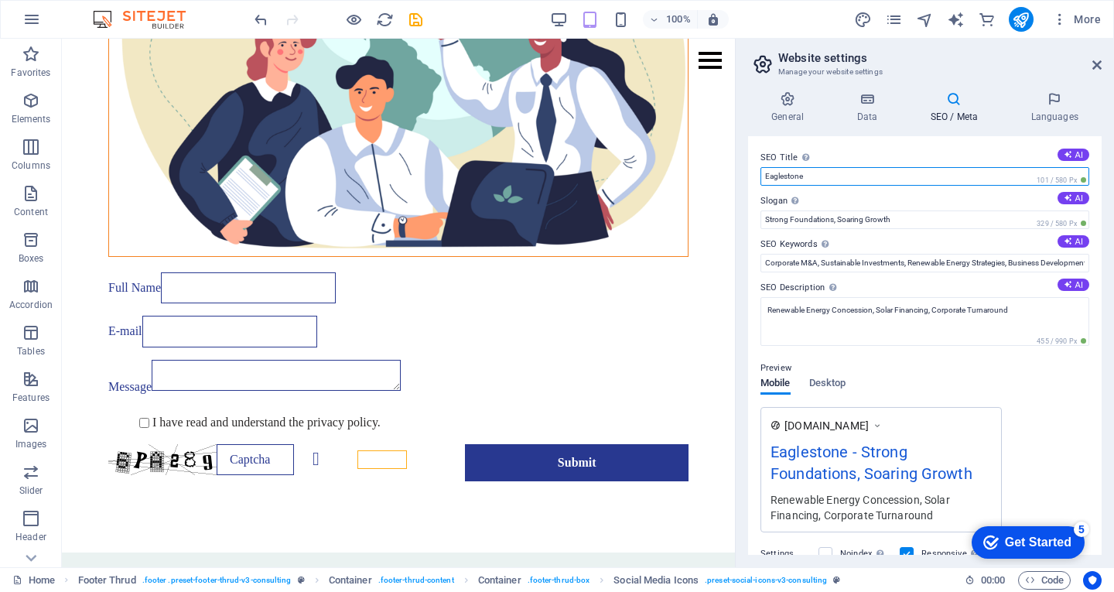
click at [821, 176] on input "Eaglestone" at bounding box center [924, 176] width 329 height 19
click at [1046, 105] on icon at bounding box center [1054, 98] width 94 height 15
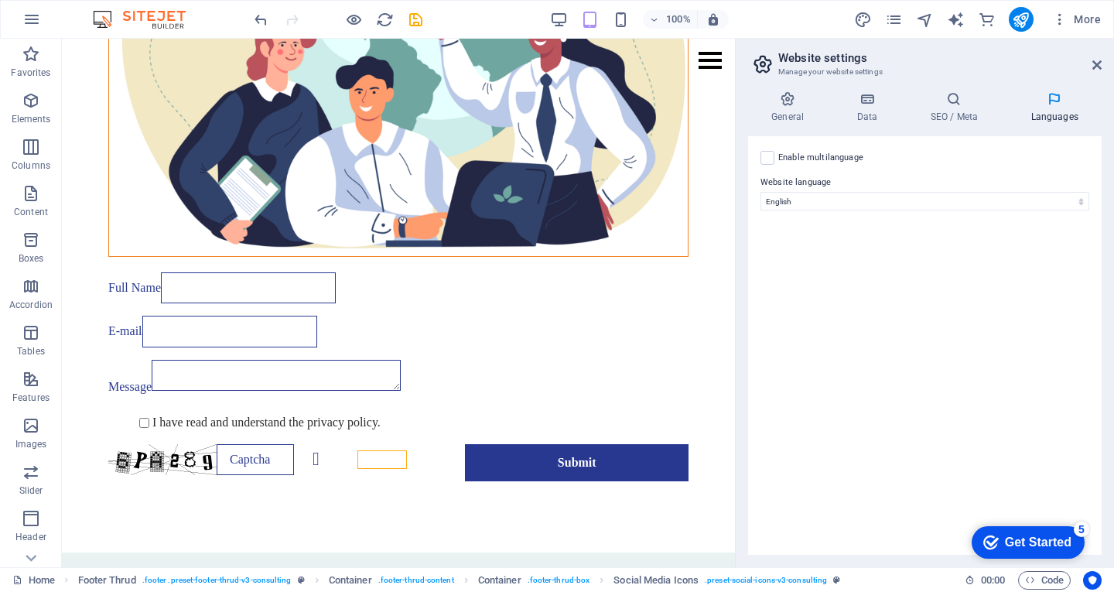
click at [821, 159] on label "Enable multilanguage To disable multilanguage delete all languages until only o…" at bounding box center [820, 157] width 85 height 19
click at [0, 0] on input "Enable multilanguage To disable multilanguage delete all languages until only o…" at bounding box center [0, 0] width 0 height 0
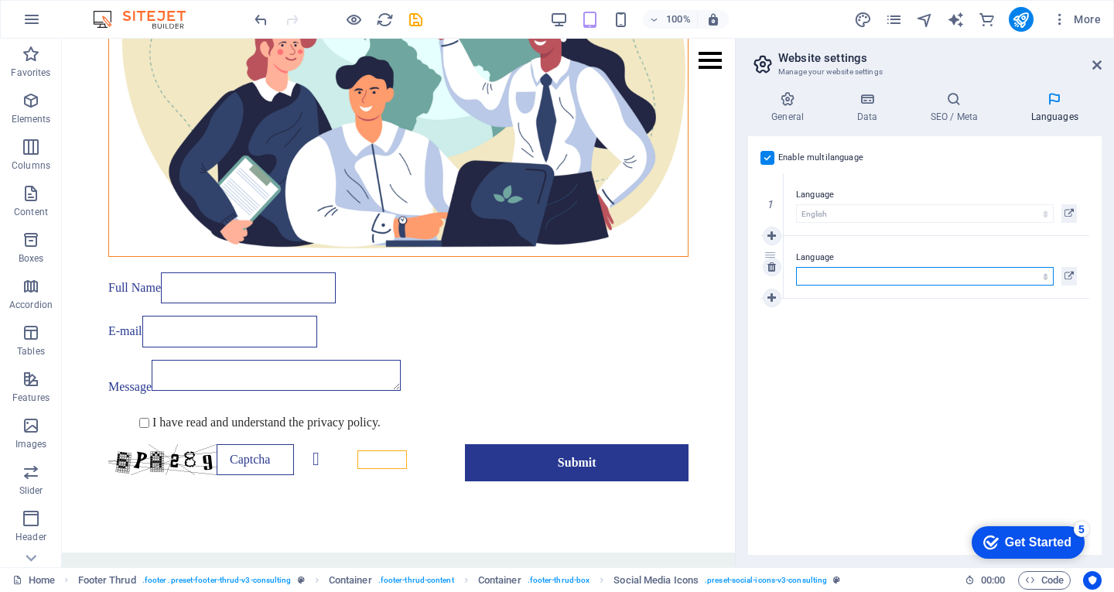
click at [852, 276] on select "Abkhazian Afar Afrikaans Akan Albanian Amharic Arabic Aragonese Armenian Assame…" at bounding box center [925, 276] width 258 height 19
select select "101"
click at [796, 267] on select "Abkhazian Afar Afrikaans Akan Albanian Amharic Arabic Aragonese Armenian Assame…" at bounding box center [925, 276] width 258 height 19
click at [947, 107] on h4 "SEO / Meta" at bounding box center [956, 107] width 101 height 32
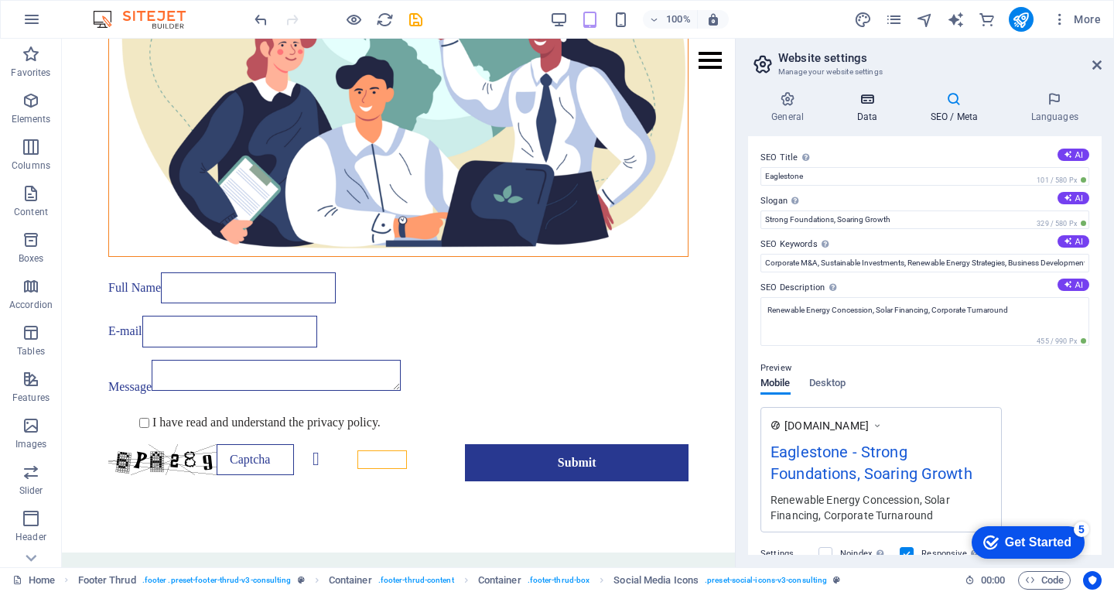
click at [872, 105] on icon at bounding box center [866, 98] width 67 height 15
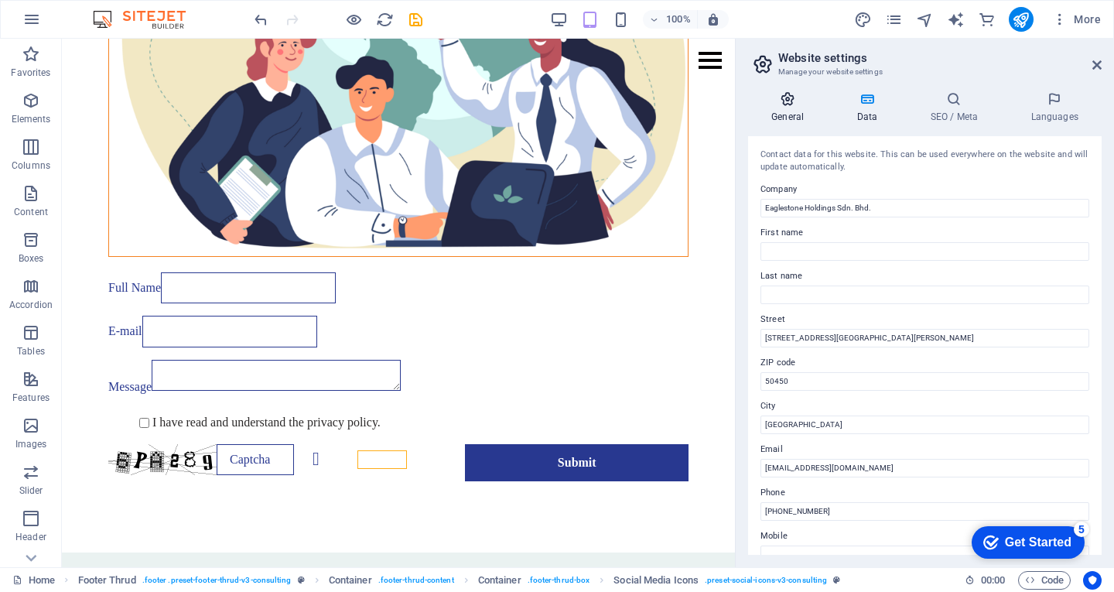
click at [809, 109] on h4 "General" at bounding box center [790, 107] width 85 height 32
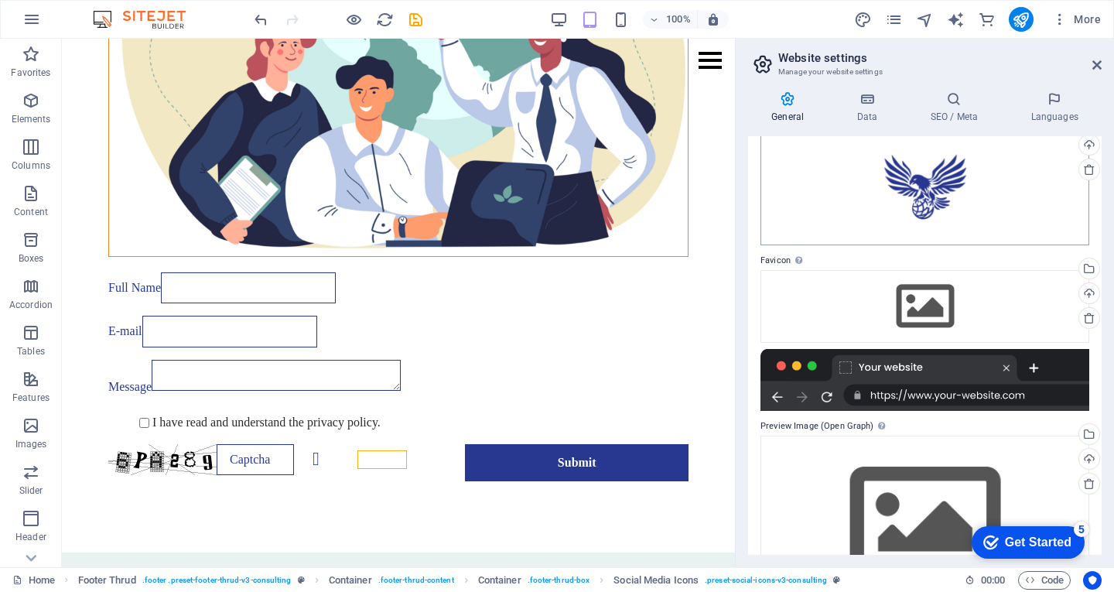
scroll to position [159, 0]
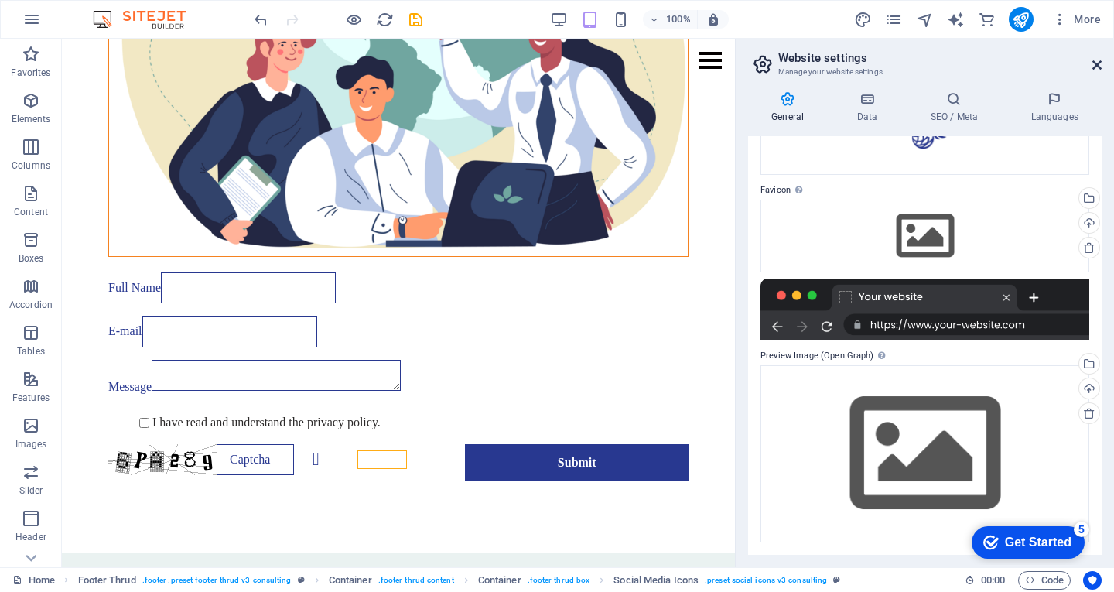
click at [1094, 62] on icon at bounding box center [1096, 65] width 9 height 12
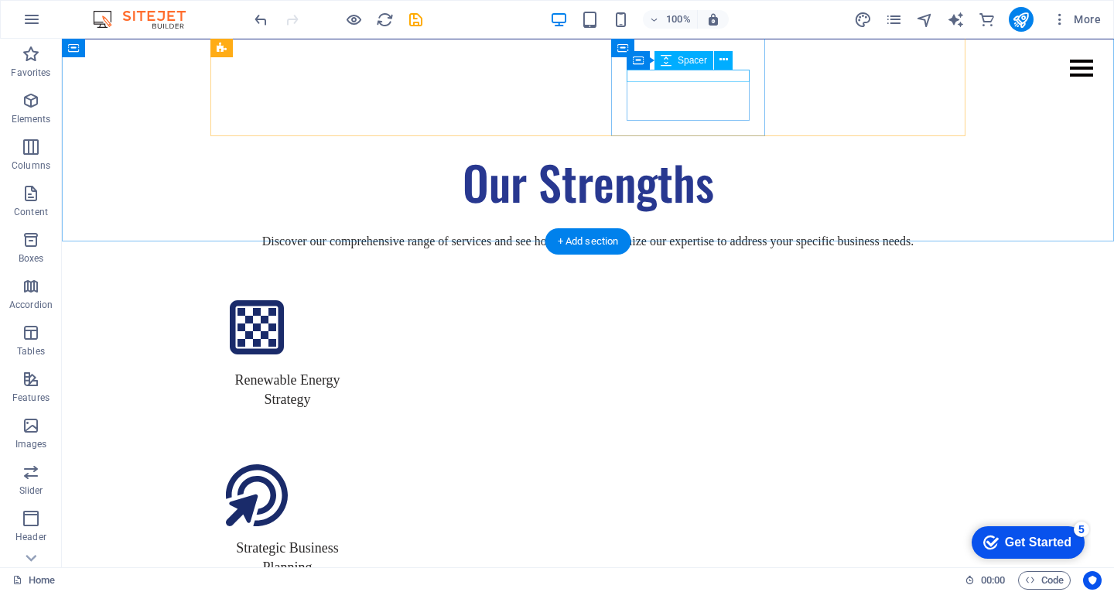
scroll to position [1500, 0]
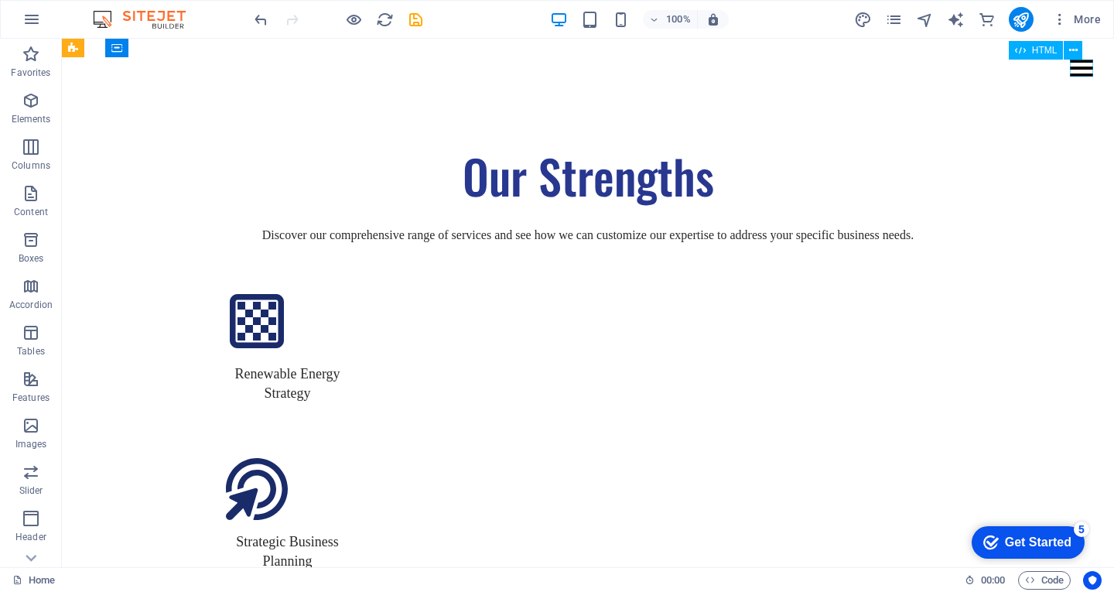
click at [1087, 72] on div at bounding box center [1081, 68] width 23 height 17
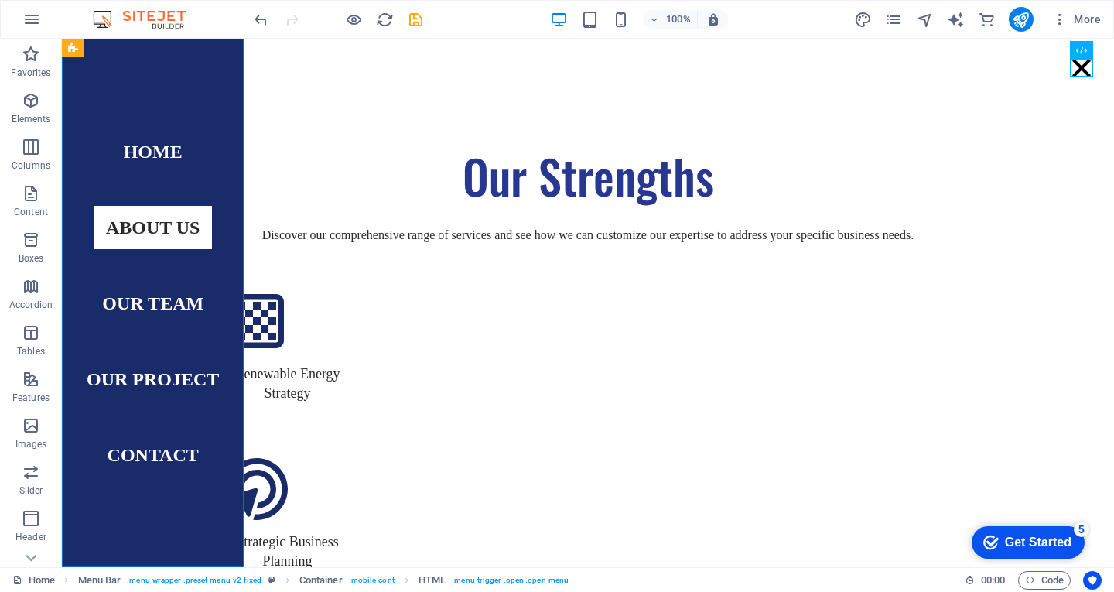
click at [135, 313] on nav "Home About US Our Team Our Project Contact" at bounding box center [153, 303] width 182 height 528
click at [136, 305] on nav "Home About US Our Team Our Project Contact" at bounding box center [153, 303] width 182 height 528
click at [192, 280] on nav "Home About US Our Team Our Project Contact" at bounding box center [153, 303] width 182 height 528
click at [186, 302] on nav "Home About US Our Team Our Project Contact" at bounding box center [153, 303] width 182 height 528
click at [1073, 71] on div at bounding box center [1081, 68] width 23 height 17
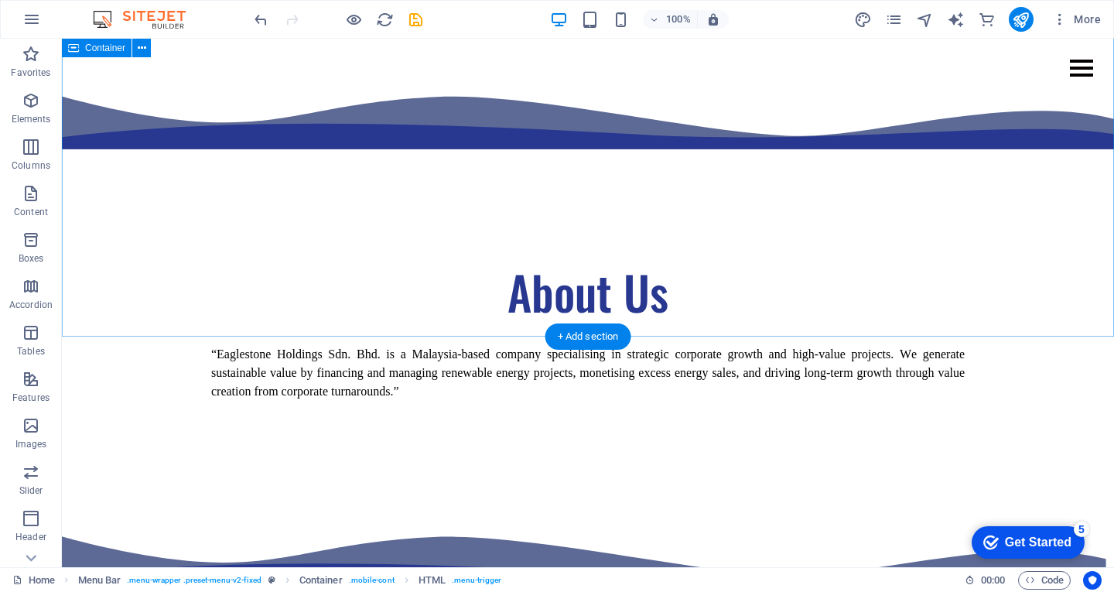
scroll to position [566, 0]
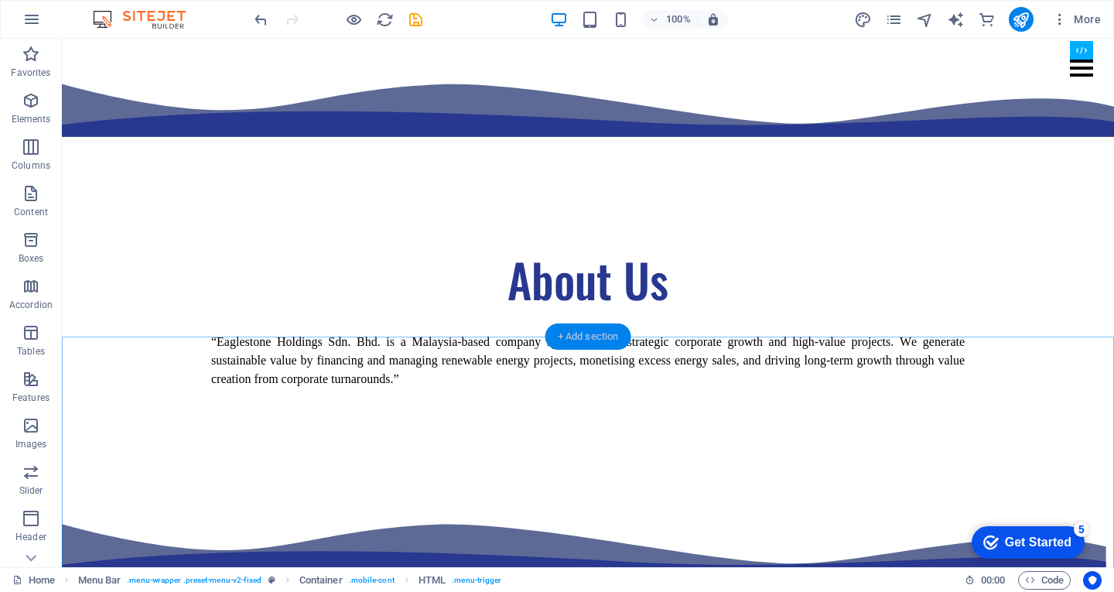
click at [591, 329] on div "+ Add section" at bounding box center [588, 336] width 86 height 26
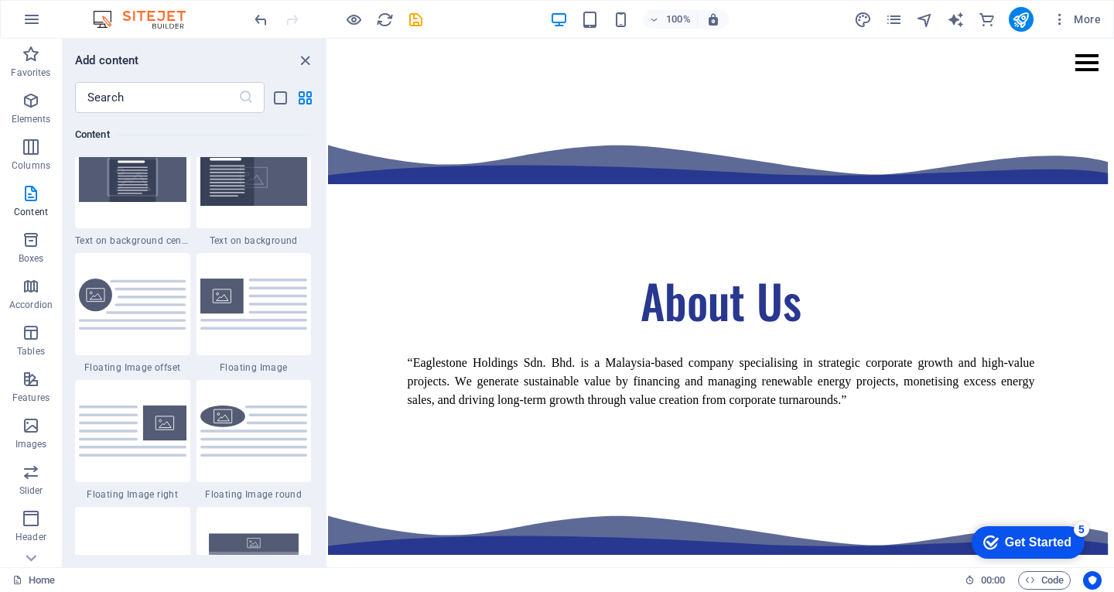
scroll to position [3233, 0]
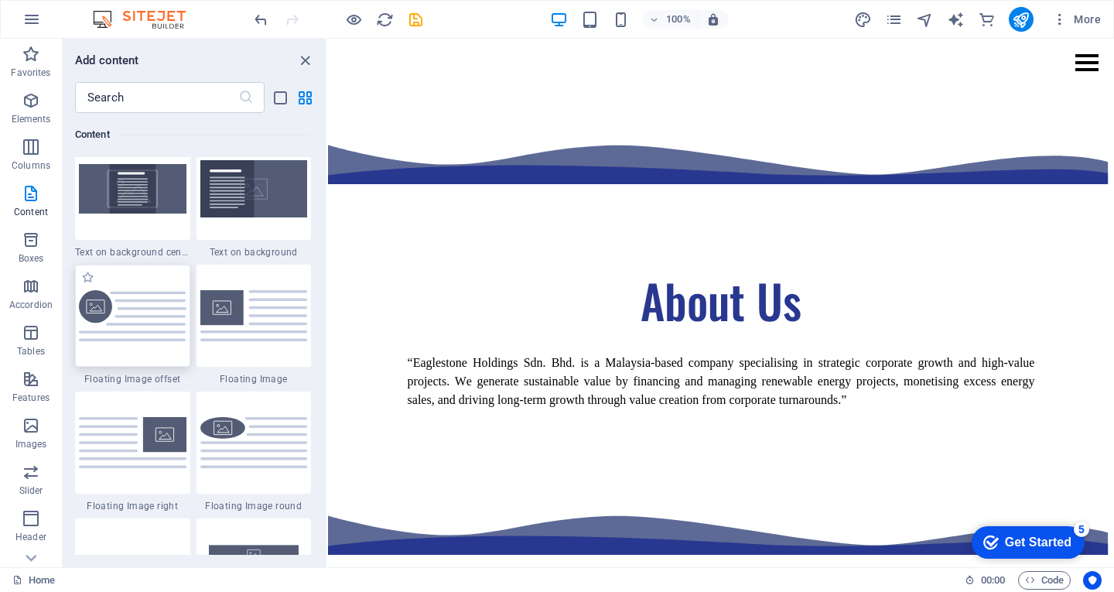
click at [132, 344] on div at bounding box center [132, 316] width 115 height 102
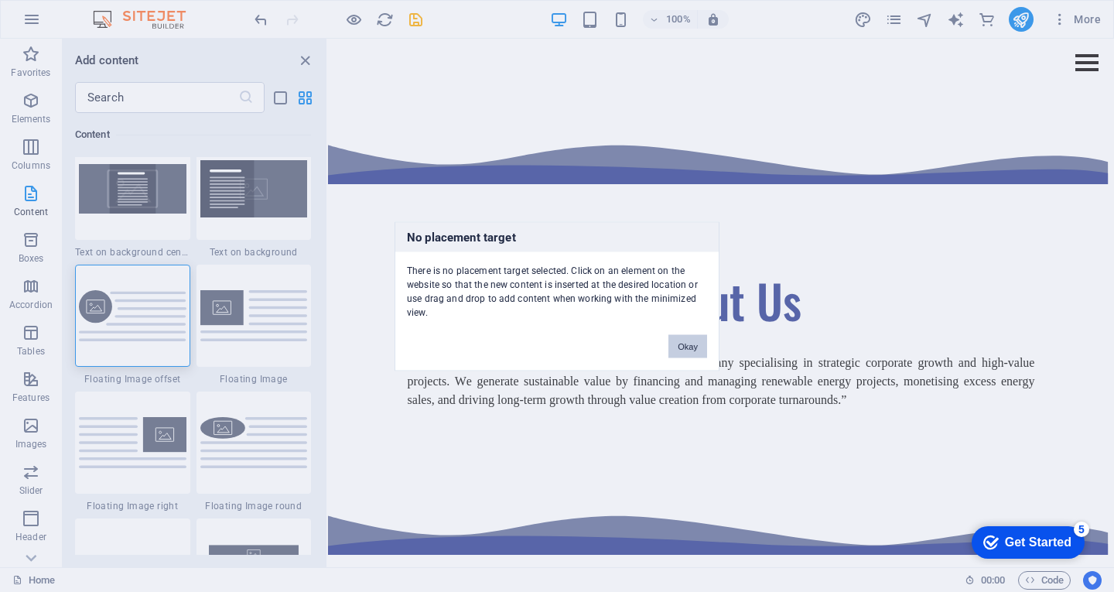
click at [677, 340] on button "Okay" at bounding box center [687, 345] width 39 height 23
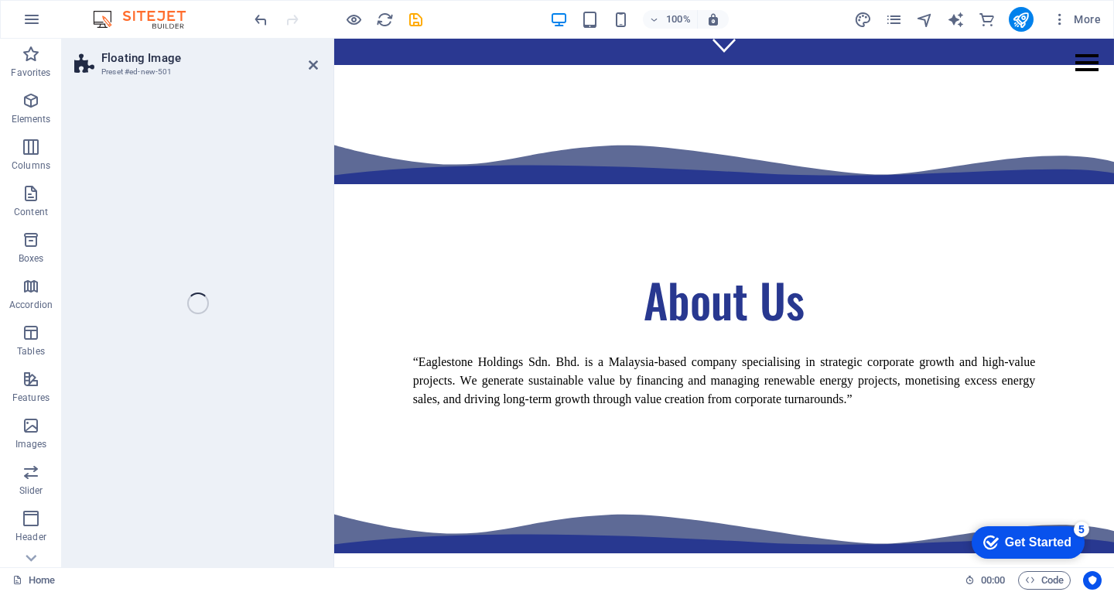
scroll to position [968, 0]
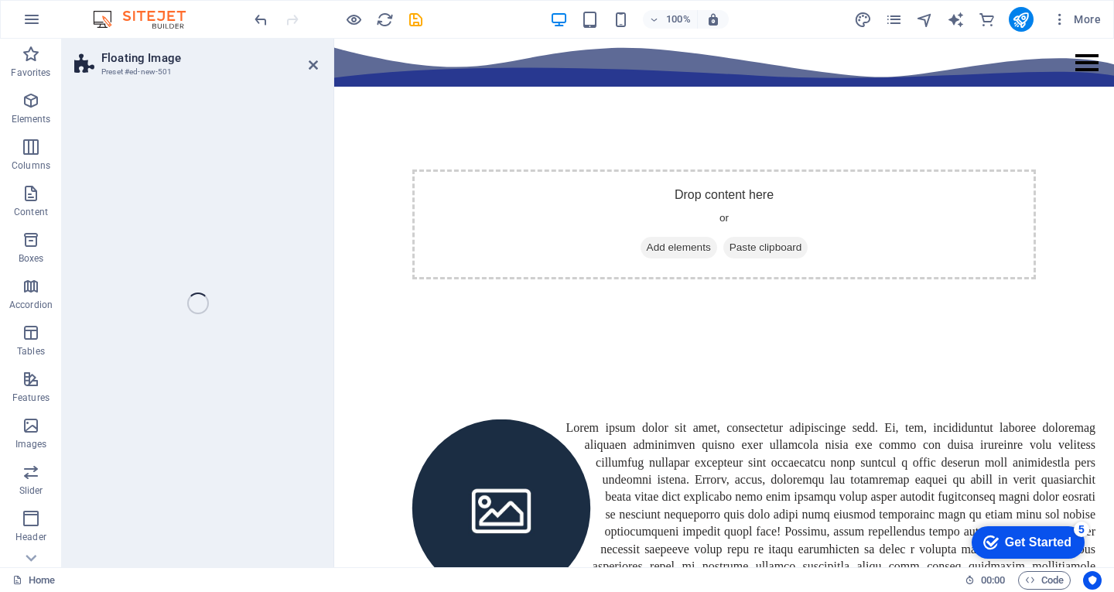
select select "%"
select select "rem"
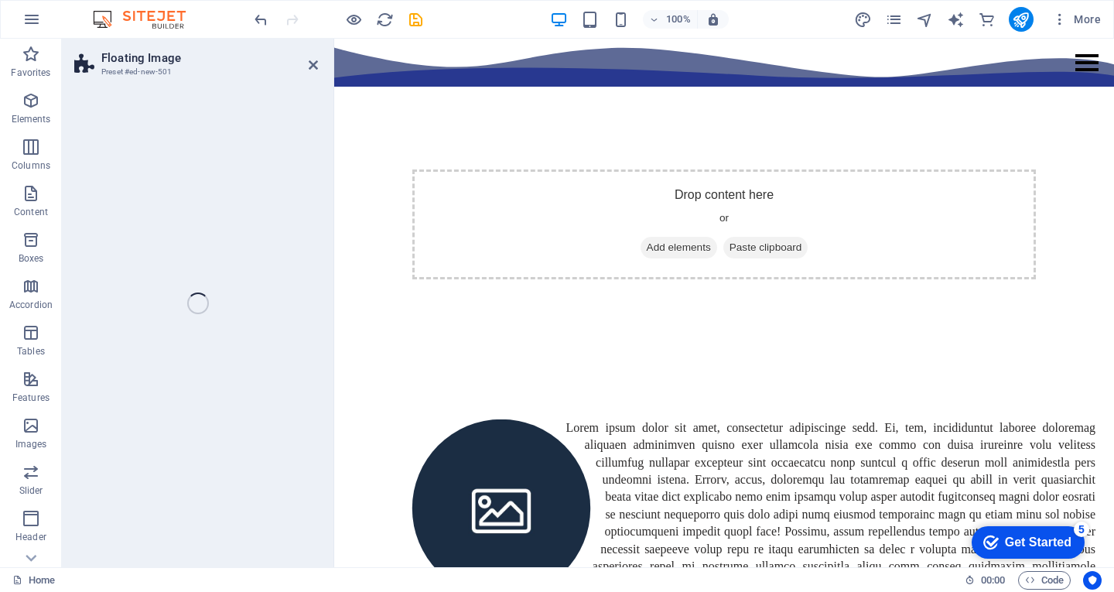
select select "%"
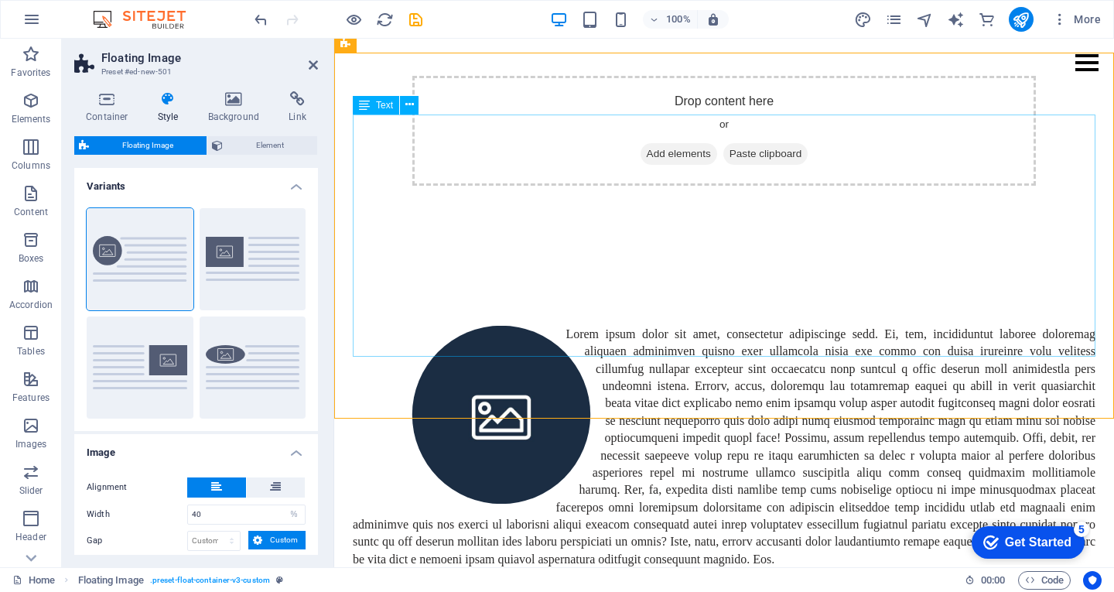
scroll to position [1067, 0]
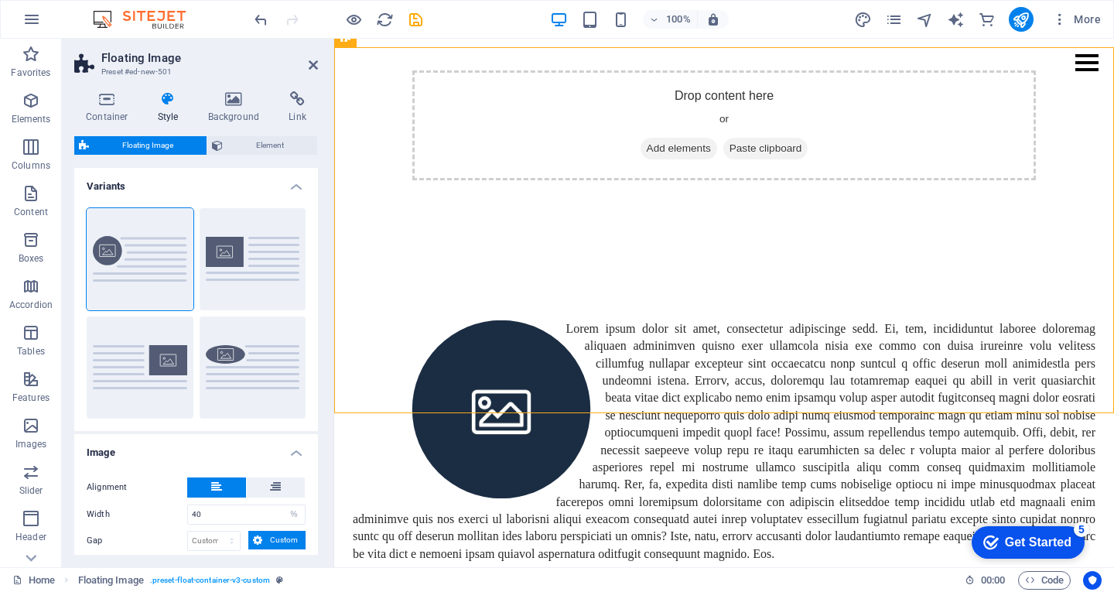
drag, startPoint x: 119, startPoint y: 343, endPoint x: 459, endPoint y: 3, distance: 480.2
click at [718, 320] on div at bounding box center [724, 441] width 742 height 242
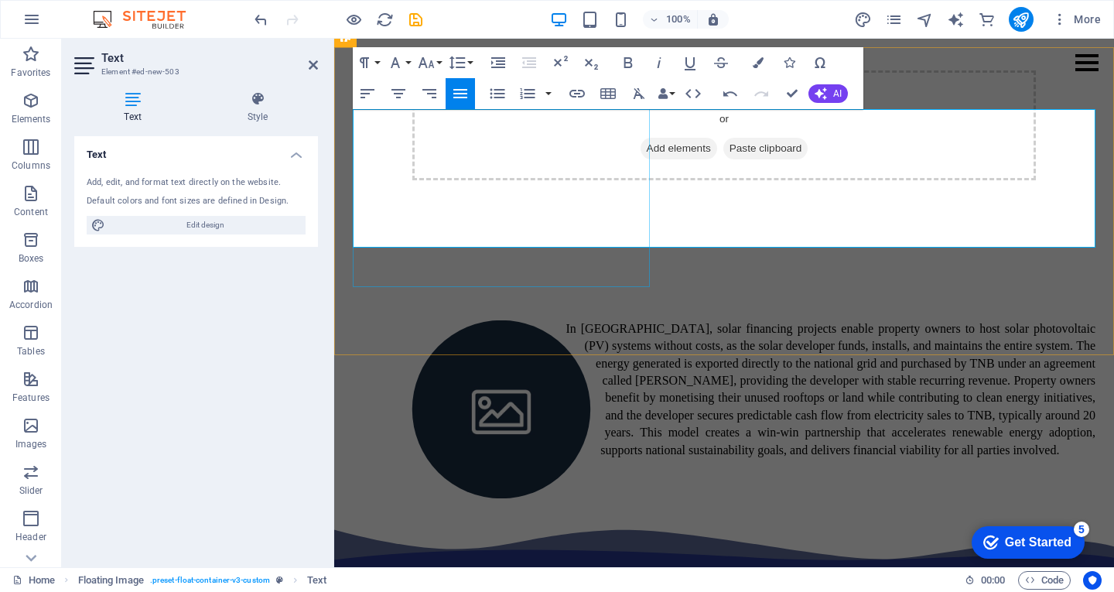
click at [514, 320] on figure at bounding box center [501, 409] width 297 height 178
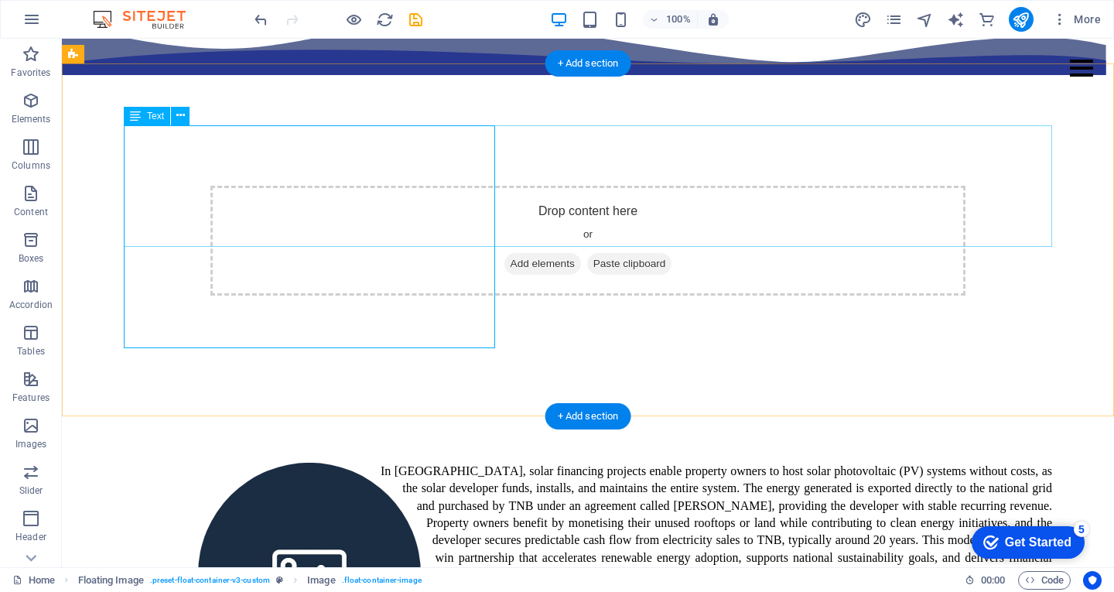
scroll to position [1159, 0]
